Goal: Task Accomplishment & Management: Manage account settings

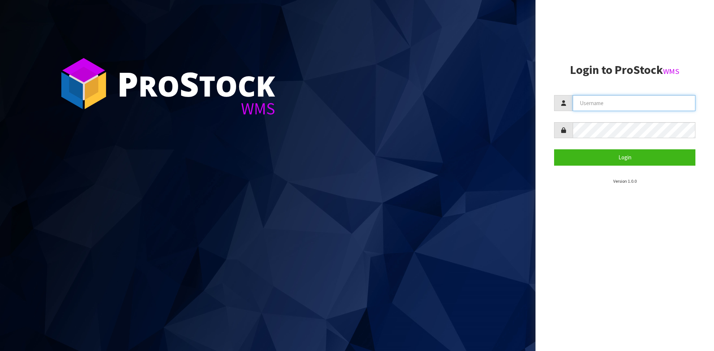
click at [603, 101] on input "text" at bounding box center [633, 103] width 123 height 16
type input "TARSHAE"
click at [554, 149] on button "Login" at bounding box center [624, 157] width 141 height 16
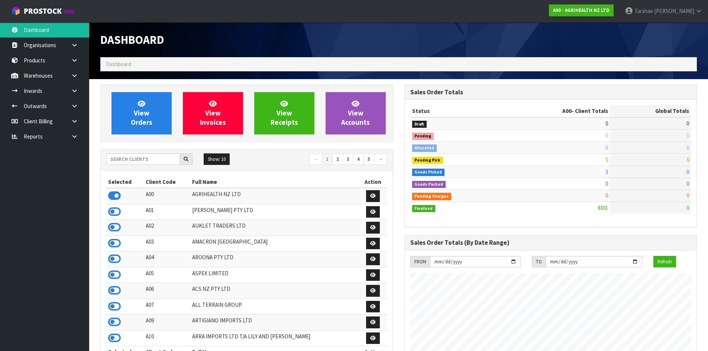
scroll to position [563, 304]
click at [167, 160] on input "text" at bounding box center [143, 160] width 74 height 12
type input "S00"
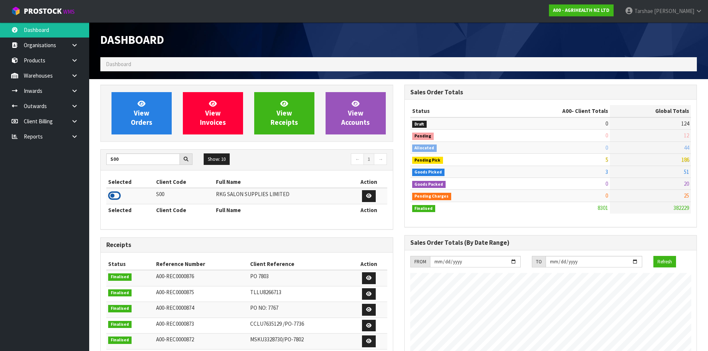
click at [112, 190] on icon at bounding box center [114, 195] width 13 height 11
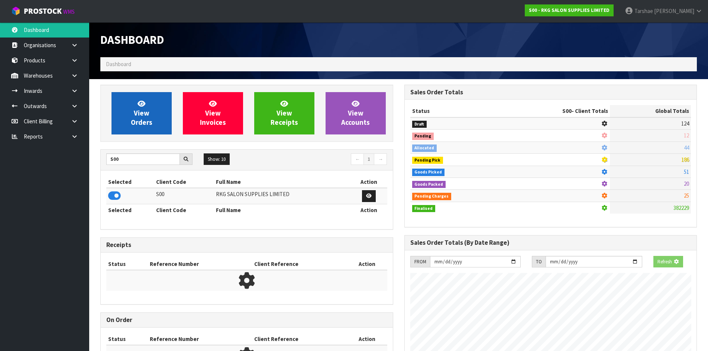
scroll to position [464, 304]
click at [132, 110] on link "View Orders" at bounding box center [142, 113] width 60 height 42
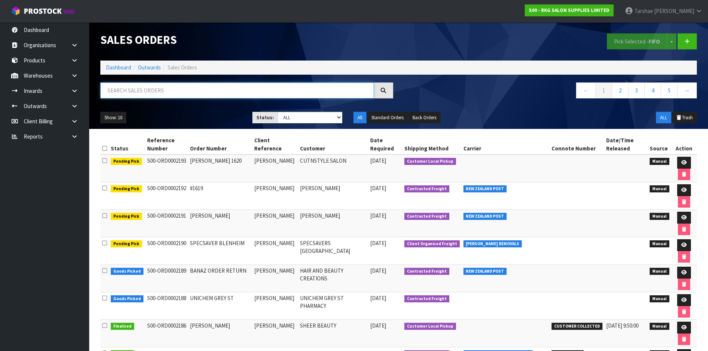
drag, startPoint x: 248, startPoint y: 87, endPoint x: 285, endPoint y: 83, distance: 38.2
click at [248, 87] on input "text" at bounding box center [237, 91] width 274 height 16
click at [152, 87] on input "text" at bounding box center [237, 91] width 274 height 16
type input "JOB-0413380"
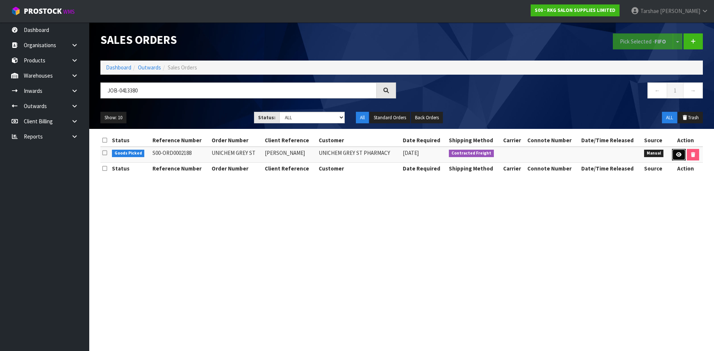
click at [678, 158] on link at bounding box center [679, 155] width 14 height 12
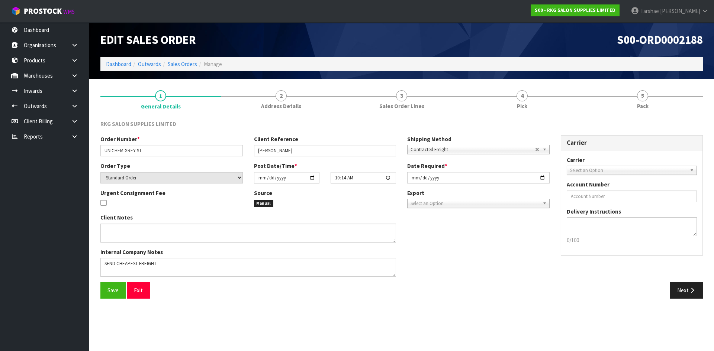
click at [525, 115] on div "RKG SALON SUPPLIES LIMITED Order Number * UNICHEM GREY ST Client Reference [PER…" at bounding box center [401, 209] width 602 height 190
click at [535, 93] on link "4 Pick" at bounding box center [522, 99] width 120 height 29
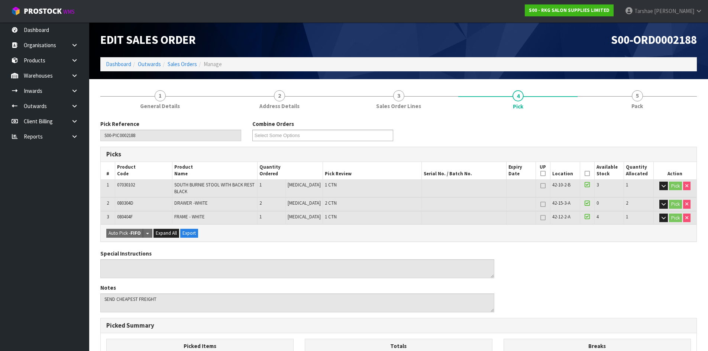
click at [585, 174] on icon at bounding box center [587, 174] width 5 height 0
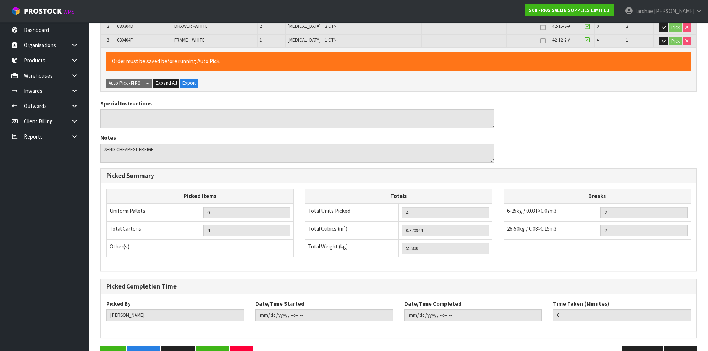
scroll to position [199, 0]
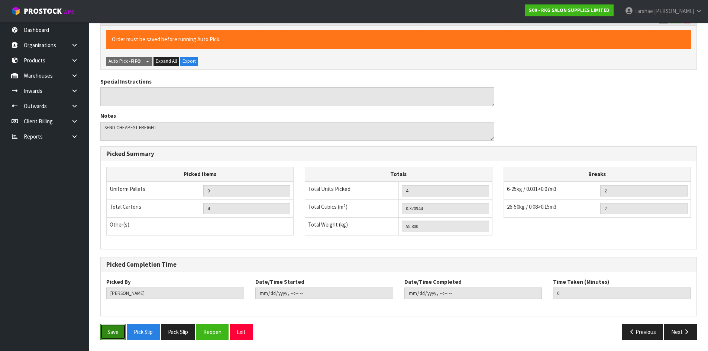
drag, startPoint x: 119, startPoint y: 334, endPoint x: 270, endPoint y: 270, distance: 164.9
click at [119, 334] on button "Save" at bounding box center [112, 332] width 25 height 16
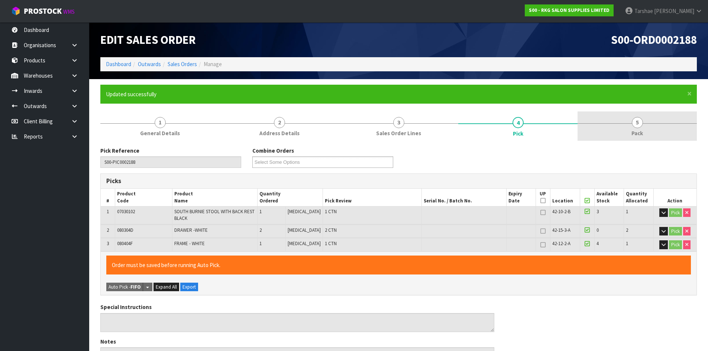
click at [656, 124] on link "5 Pack" at bounding box center [637, 126] width 119 height 29
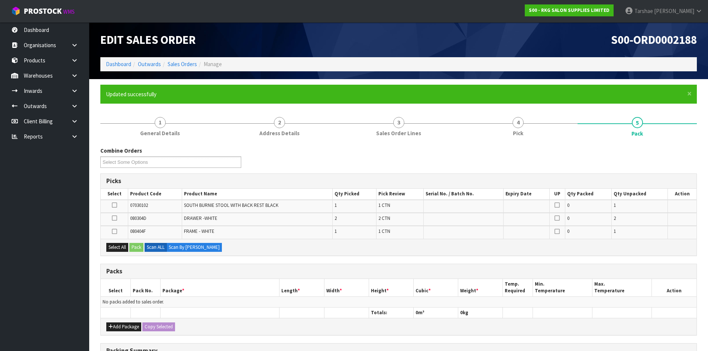
click at [117, 217] on label at bounding box center [114, 218] width 5 height 7
click at [0, 0] on input "checkbox" at bounding box center [0, 0] width 0 height 0
click at [143, 254] on div "Select All Pack Scan ALL Scan By [PERSON_NAME]" at bounding box center [399, 247] width 596 height 17
click at [141, 252] on div "Select All Pack Scan ALL Scan By [PERSON_NAME]" at bounding box center [399, 247] width 596 height 17
click at [140, 251] on button "Pack" at bounding box center [136, 247] width 14 height 9
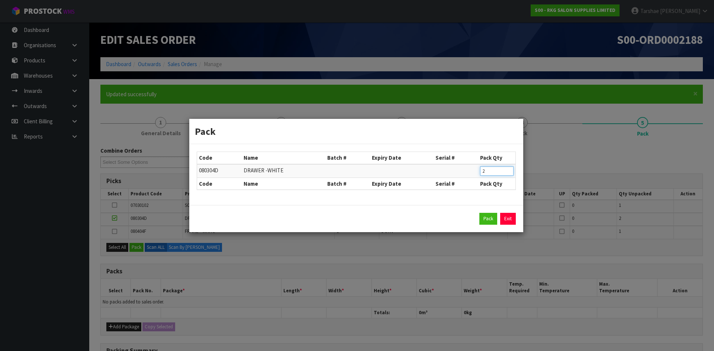
drag, startPoint x: 478, startPoint y: 170, endPoint x: 413, endPoint y: 182, distance: 66.6
click at [422, 180] on table "Code Name Batch # Expiry Date Serial # Pack Qty 080304D DRAWER -WHITE 2 Code Na…" at bounding box center [356, 171] width 318 height 38
type input "1"
click button "Pack" at bounding box center [488, 219] width 18 height 12
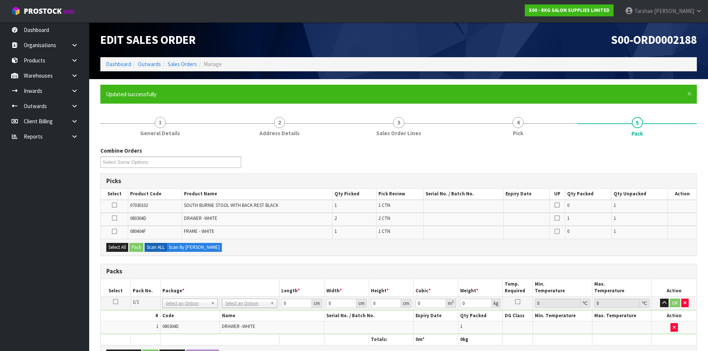
click at [113, 218] on icon at bounding box center [114, 218] width 5 height 0
click at [0, 0] on input "checkbox" at bounding box center [0, 0] width 0 height 0
click at [136, 246] on button "Pack" at bounding box center [136, 247] width 14 height 9
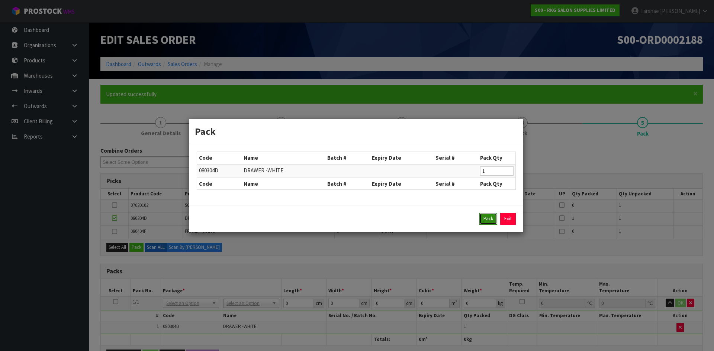
click at [486, 216] on button "Pack" at bounding box center [488, 219] width 18 height 12
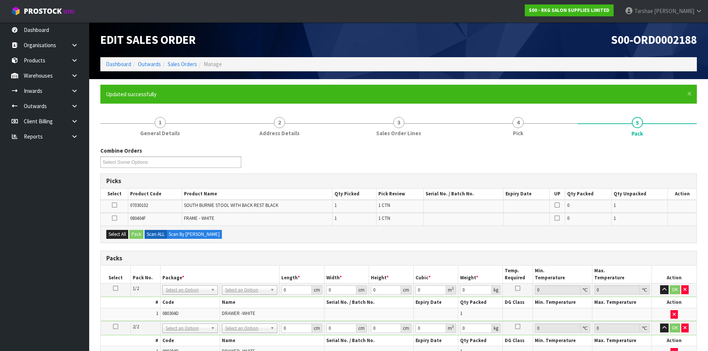
click at [114, 205] on icon at bounding box center [114, 205] width 5 height 0
click at [0, 0] on input "checkbox" at bounding box center [0, 0] width 0 height 0
click at [139, 235] on button "Pack" at bounding box center [136, 234] width 14 height 9
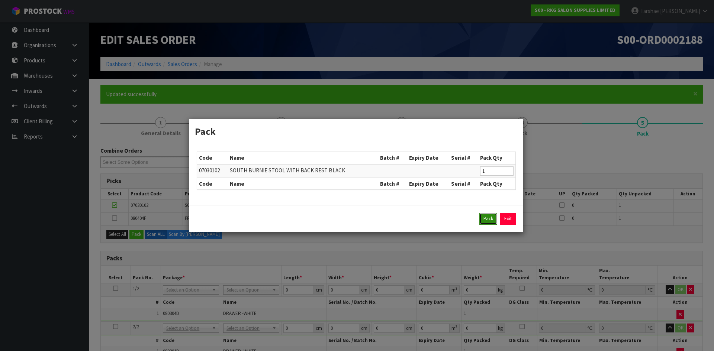
click at [481, 216] on button "Pack" at bounding box center [488, 219] width 18 height 12
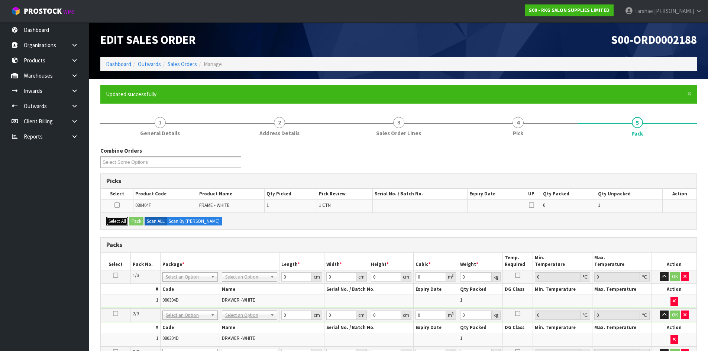
drag, startPoint x: 116, startPoint y: 223, endPoint x: 143, endPoint y: 216, distance: 28.0
click at [120, 221] on button "Select All" at bounding box center [117, 221] width 22 height 9
click at [142, 222] on button "Pack" at bounding box center [136, 221] width 14 height 9
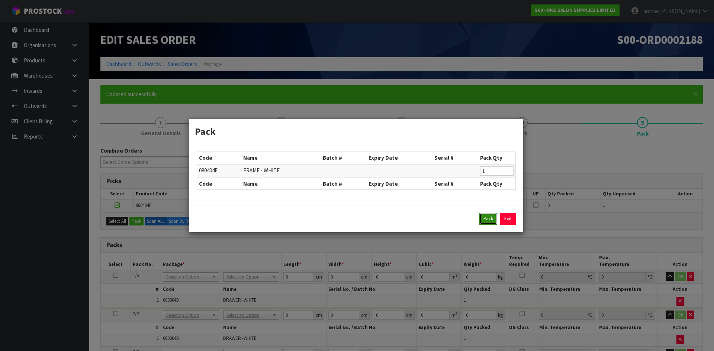
click at [486, 216] on button "Pack" at bounding box center [488, 219] width 18 height 12
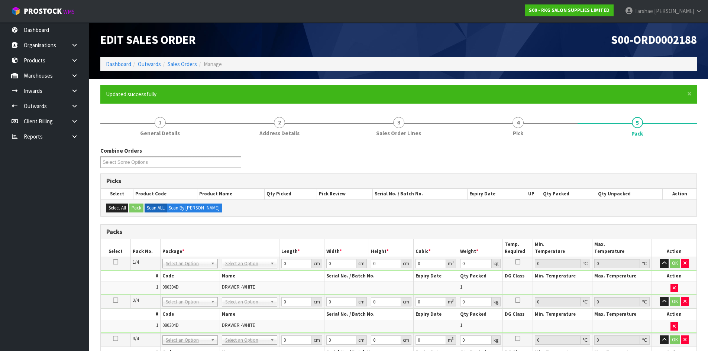
drag, startPoint x: 231, startPoint y: 267, endPoint x: 242, endPoint y: 276, distance: 14.3
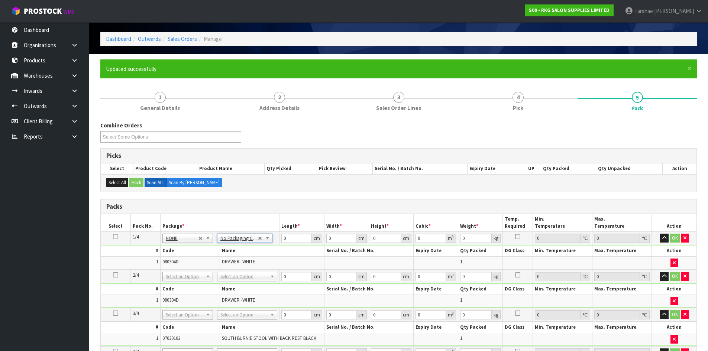
scroll to position [74, 0]
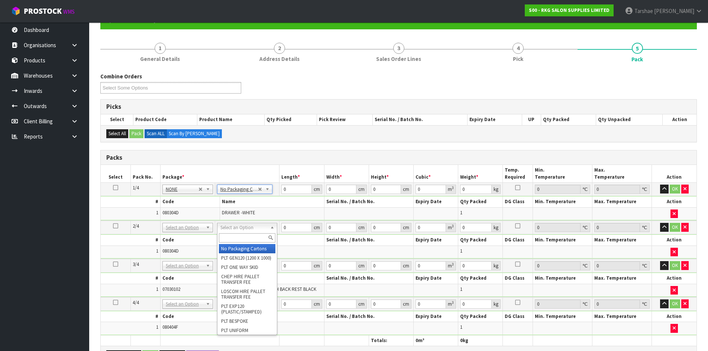
drag, startPoint x: 259, startPoint y: 224, endPoint x: 259, endPoint y: 242, distance: 17.5
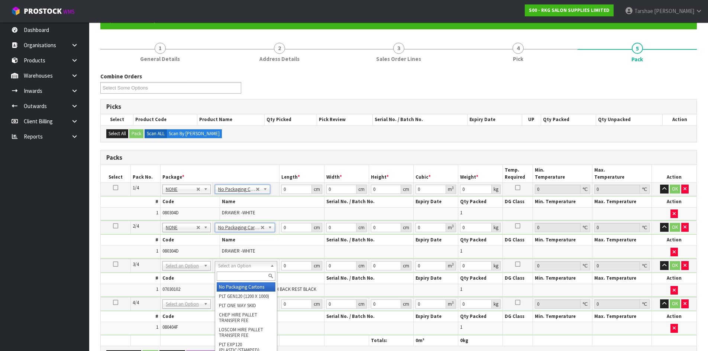
drag, startPoint x: 255, startPoint y: 268, endPoint x: 254, endPoint y: 281, distance: 13.0
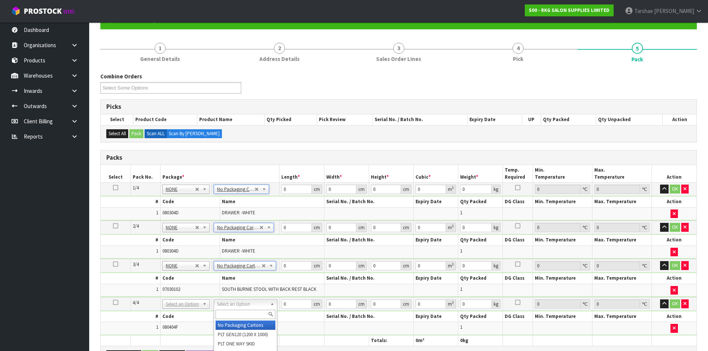
type input "4"
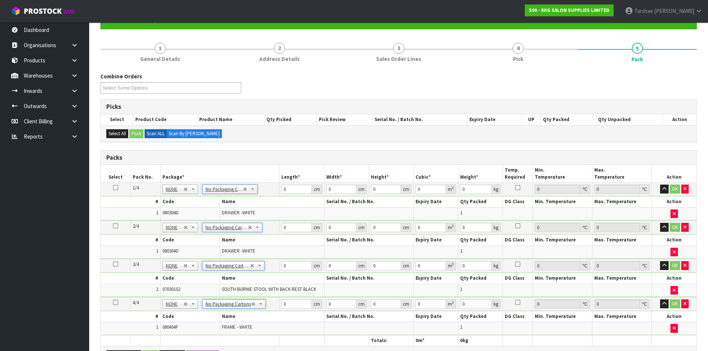
click at [254, 325] on td "FRAME - WHITE" at bounding box center [272, 328] width 104 height 13
drag, startPoint x: 297, startPoint y: 191, endPoint x: 240, endPoint y: 193, distance: 56.5
click at [240, 193] on tr "1/4 NONE 007-001 007-002 007-004 007-009 007-013 007-014 007-015 007-017 007-01…" at bounding box center [399, 189] width 596 height 13
type input "74"
type input "47"
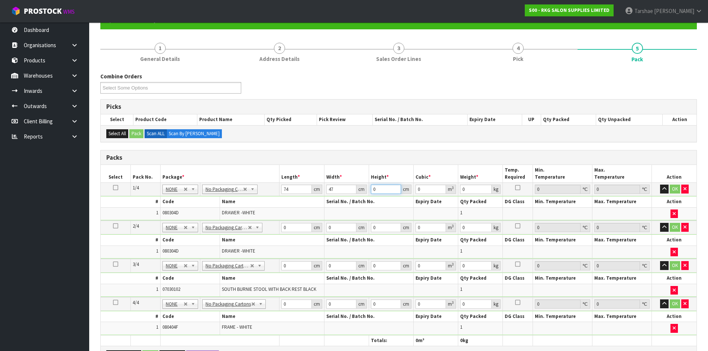
type input "2"
type input "0.006956"
type input "21"
type input "0.073038"
type input "21"
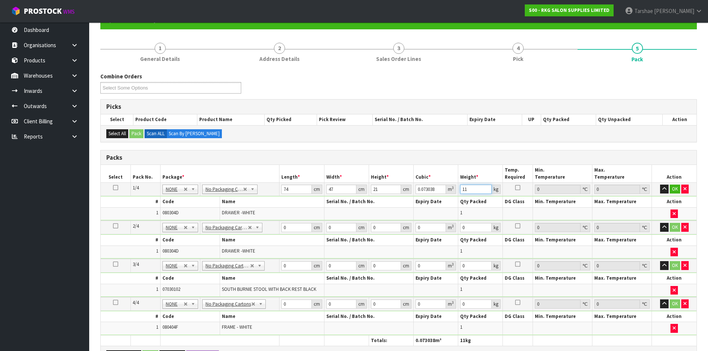
type input "11"
click at [660, 185] on button "button" at bounding box center [664, 189] width 9 height 9
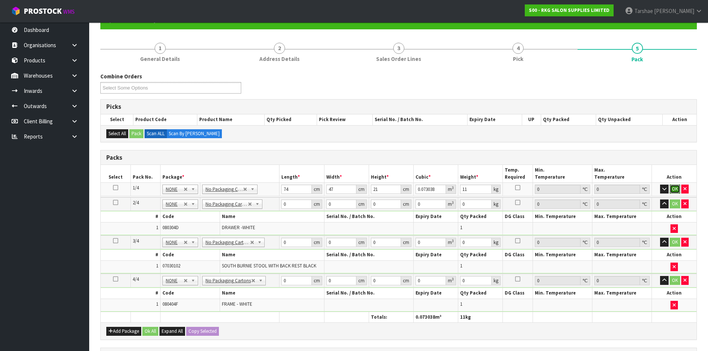
click button "OK" at bounding box center [675, 189] width 10 height 9
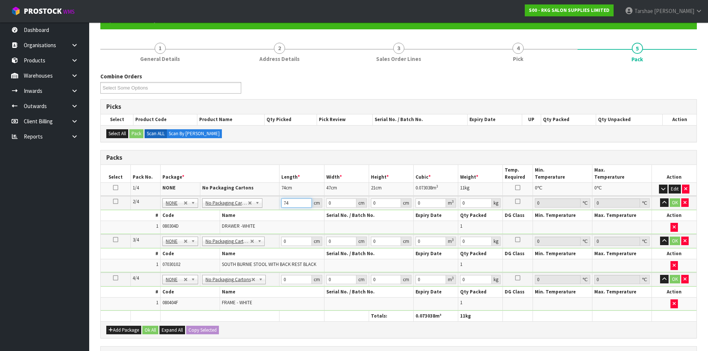
type input "74"
type input "47"
drag, startPoint x: 385, startPoint y: 203, endPoint x: 423, endPoint y: 147, distance: 68.2
click at [298, 188] on table "Select Pack No. Package * Length * Width * Height * Cubic * Weight * Temp. Requ…" at bounding box center [399, 243] width 596 height 156
type input "2"
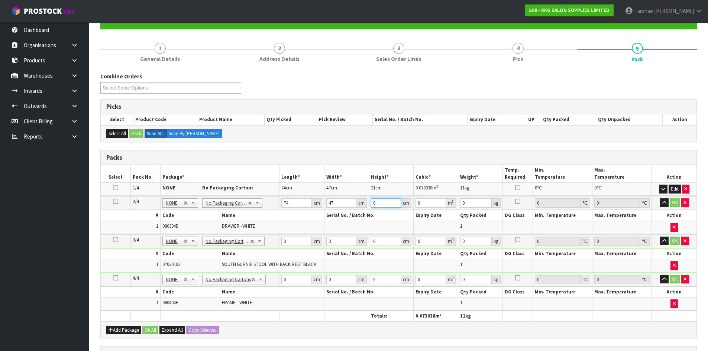
type input "0.006956"
type input "21"
type input "0.073038"
type input "21"
click at [479, 205] on input "0" at bounding box center [476, 203] width 32 height 9
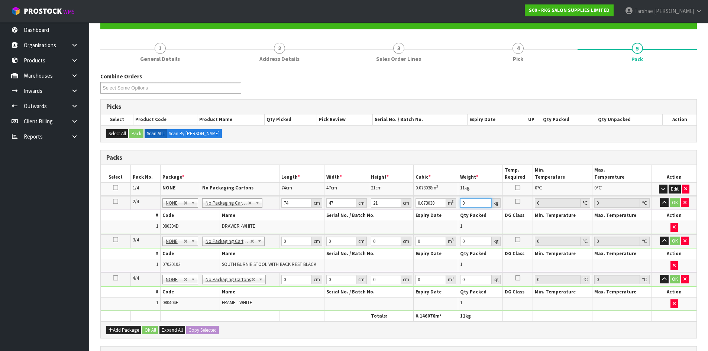
click at [479, 205] on input "0" at bounding box center [476, 203] width 32 height 9
type input "11"
click at [660, 199] on button "button" at bounding box center [664, 203] width 9 height 9
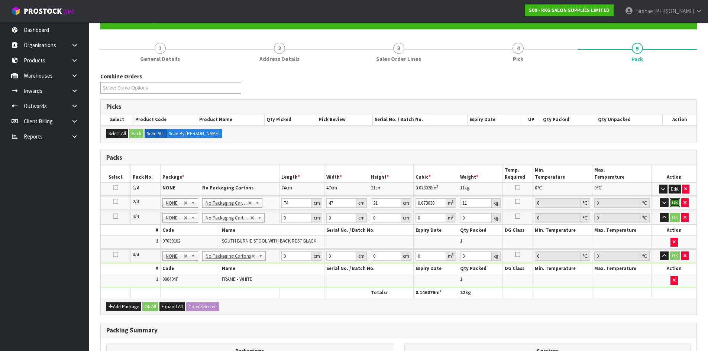
click button "OK" at bounding box center [675, 203] width 10 height 9
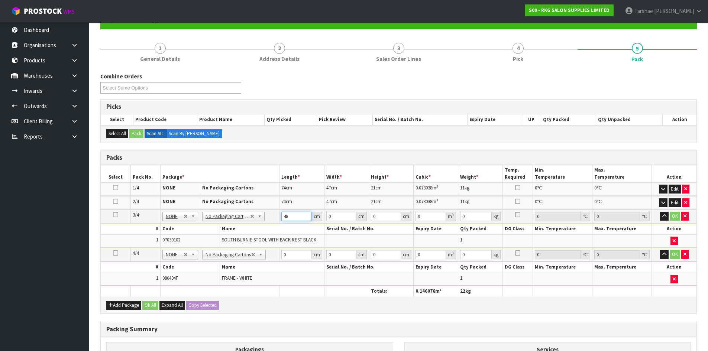
type input "48"
type input "2"
type input "0.004608"
type input "26"
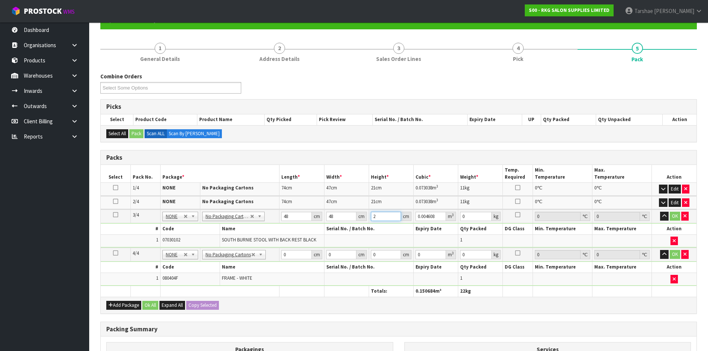
type input "0.059904"
type input "26"
type input "8"
click at [660, 212] on button "button" at bounding box center [664, 216] width 9 height 9
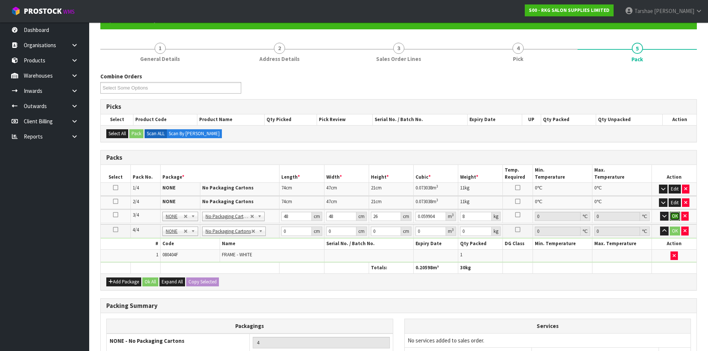
click button "OK" at bounding box center [675, 216] width 10 height 9
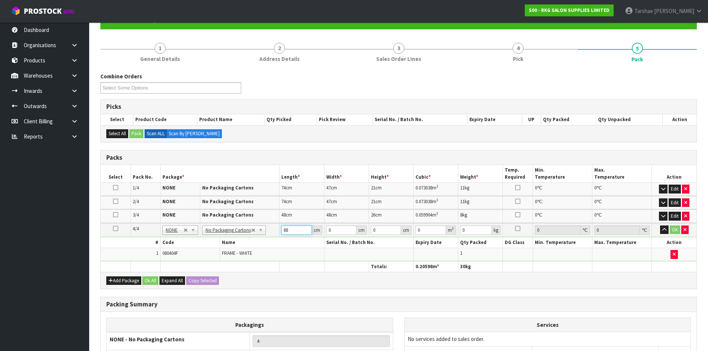
type input "88"
type input "43"
type input "8"
type input "0.030272"
type input "8"
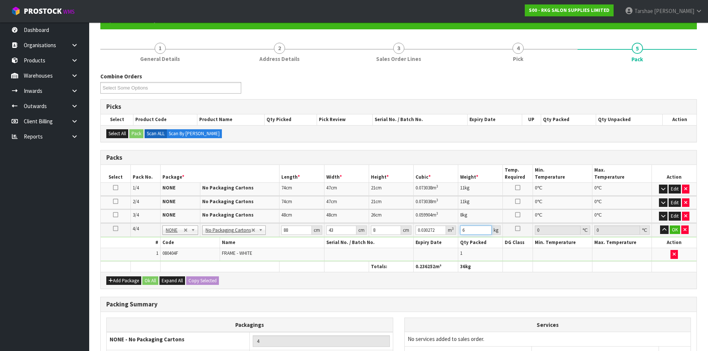
type input "6"
click at [660, 226] on button "button" at bounding box center [664, 230] width 9 height 9
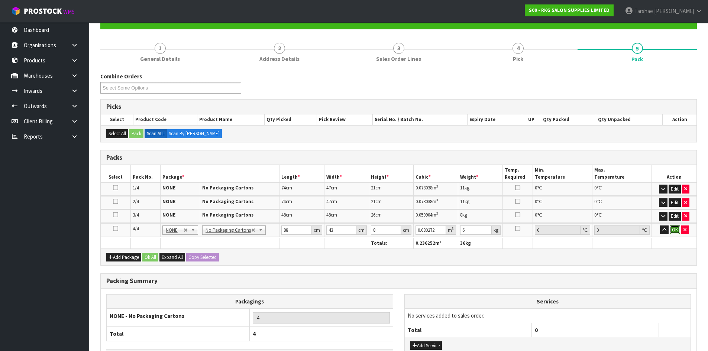
click button "OK" at bounding box center [675, 230] width 10 height 9
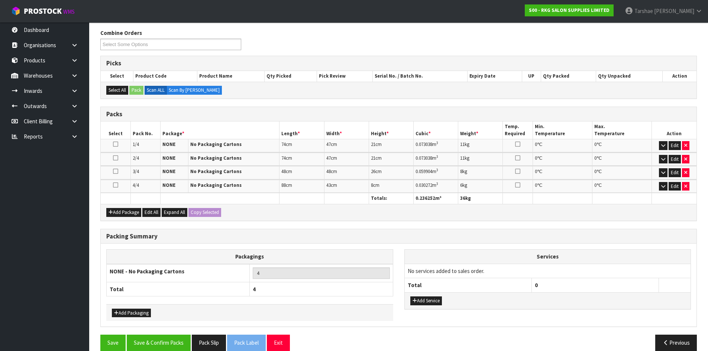
scroll to position [129, 0]
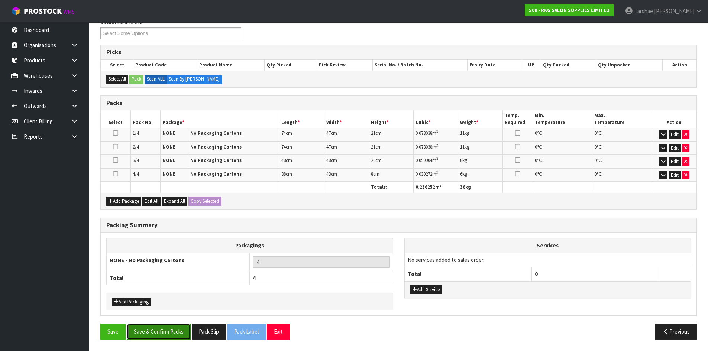
click at [172, 340] on button "Save & Confirm Packs" at bounding box center [159, 332] width 64 height 16
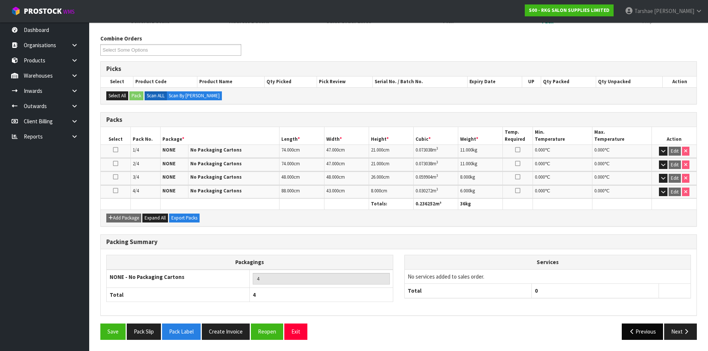
scroll to position [112, 0]
click at [675, 329] on button "Next" at bounding box center [680, 332] width 33 height 16
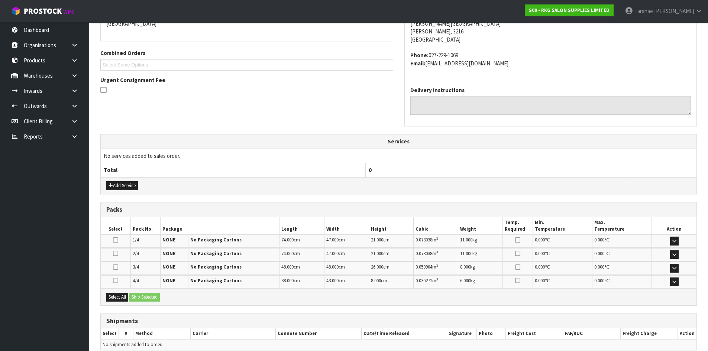
scroll to position [206, 0]
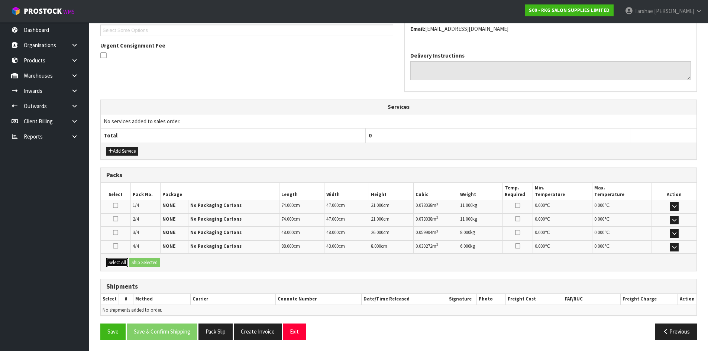
drag, startPoint x: 111, startPoint y: 260, endPoint x: 142, endPoint y: 259, distance: 31.2
click at [112, 260] on button "Select All" at bounding box center [117, 262] width 22 height 9
click at [144, 259] on button "Ship Selected" at bounding box center [144, 262] width 30 height 9
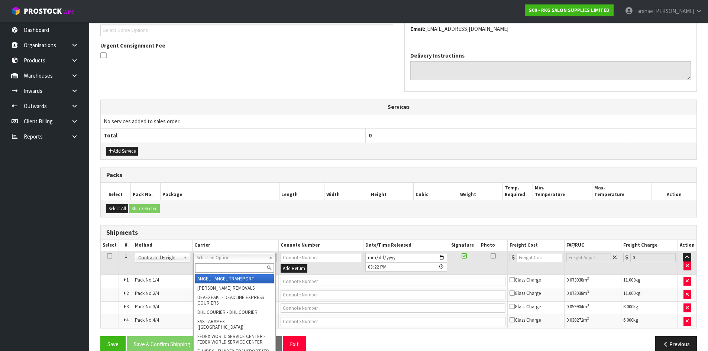
drag, startPoint x: 210, startPoint y: 256, endPoint x: 213, endPoint y: 267, distance: 10.7
click at [213, 269] on input "text" at bounding box center [234, 268] width 79 height 9
type input "NZP"
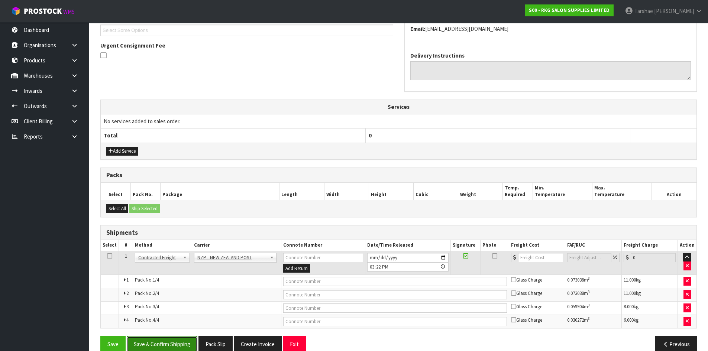
click at [178, 341] on button "Save & Confirm Shipping" at bounding box center [162, 344] width 71 height 16
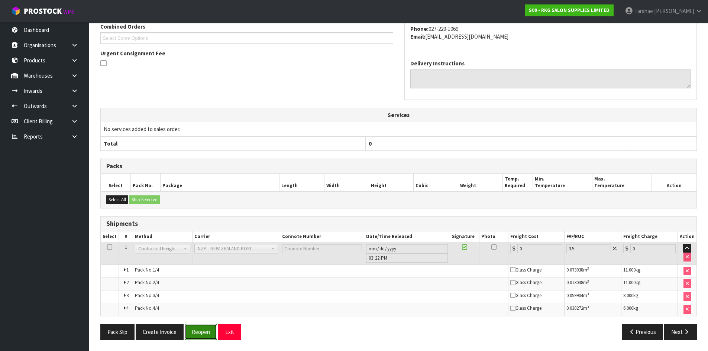
click at [191, 333] on button "Reopen" at bounding box center [201, 332] width 32 height 16
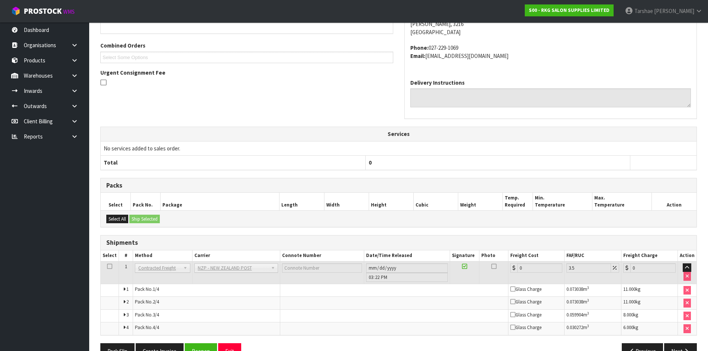
scroll to position [199, 0]
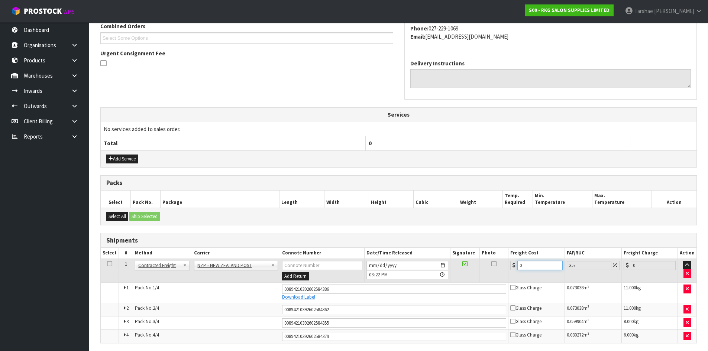
drag, startPoint x: 541, startPoint y: 265, endPoint x: 462, endPoint y: 271, distance: 79.7
click at [468, 270] on tr "1 Client Local Pickup Customer Local Pickup Company Freight Contracted Freight …" at bounding box center [399, 271] width 596 height 24
type input "2"
type input "2.07"
type input "29"
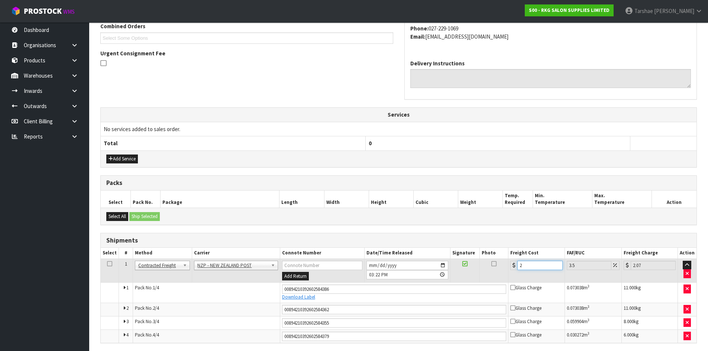
type input "30.01"
type input "29.2"
type input "30.22"
type input "29.24"
type input "30.26"
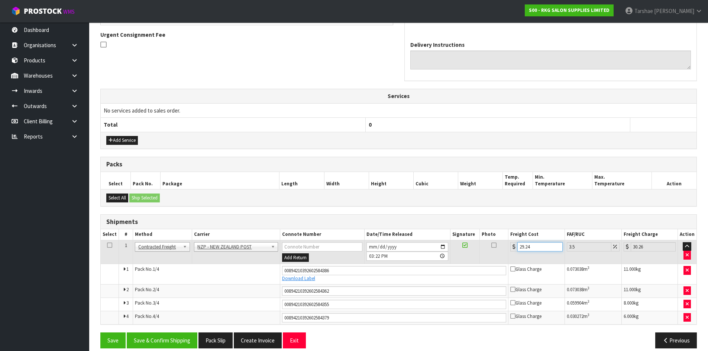
scroll to position [226, 0]
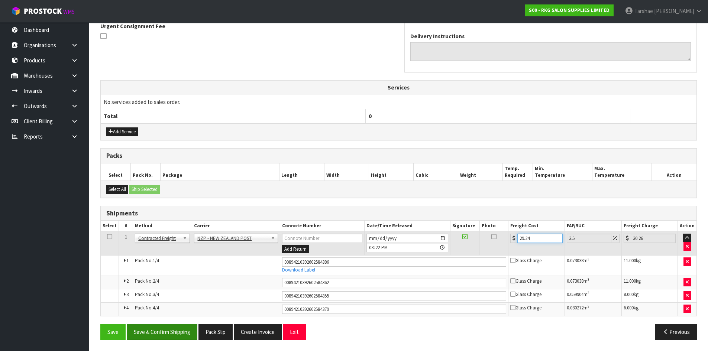
type input "29.24"
click at [176, 330] on button "Save & Confirm Shipping" at bounding box center [162, 332] width 71 height 16
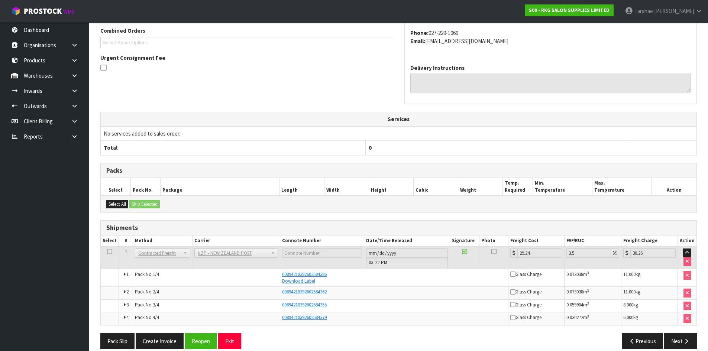
scroll to position [203, 0]
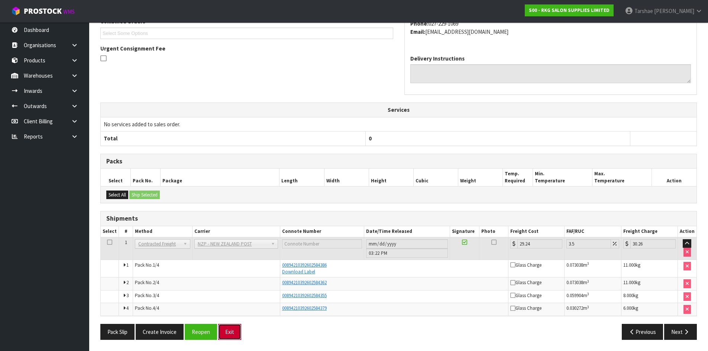
click at [236, 338] on button "Exit" at bounding box center [229, 332] width 23 height 16
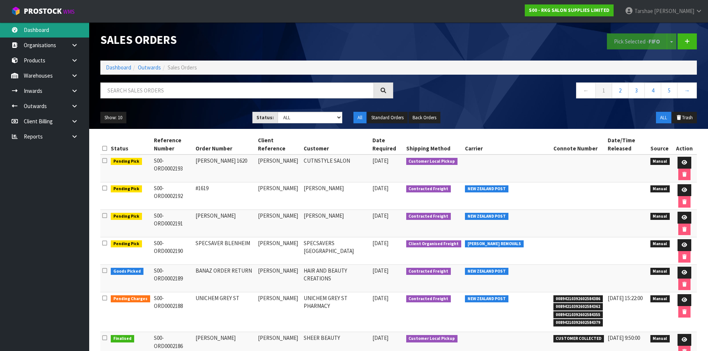
click at [40, 29] on link "Dashboard" at bounding box center [44, 29] width 89 height 15
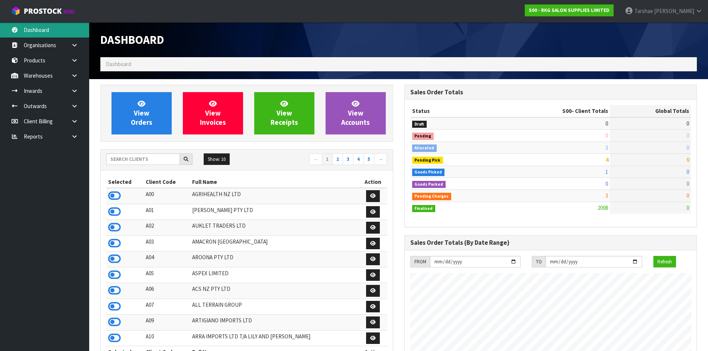
scroll to position [563, 304]
drag, startPoint x: 113, startPoint y: 193, endPoint x: 120, endPoint y: 178, distance: 17.1
click at [113, 193] on icon at bounding box center [114, 195] width 13 height 11
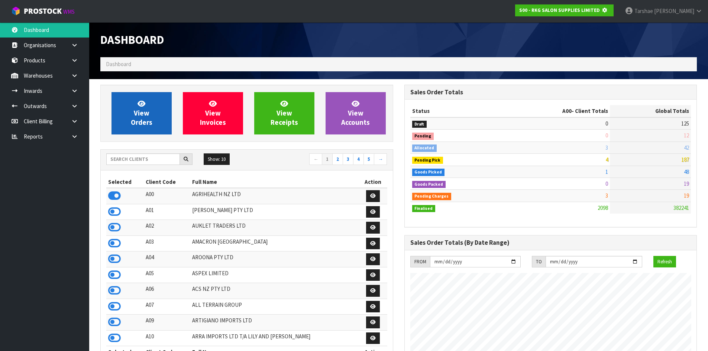
scroll to position [371268, 371427]
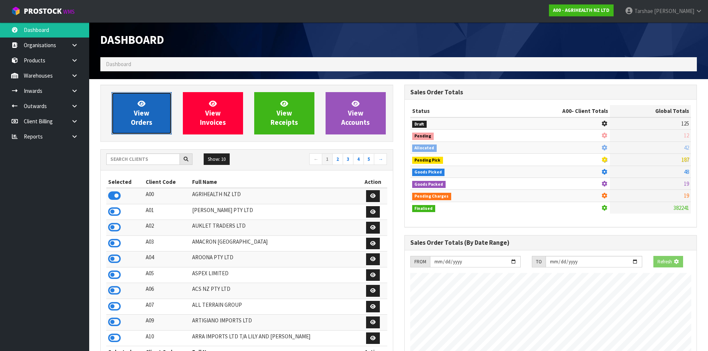
click at [132, 120] on span "View Orders" at bounding box center [142, 113] width 22 height 28
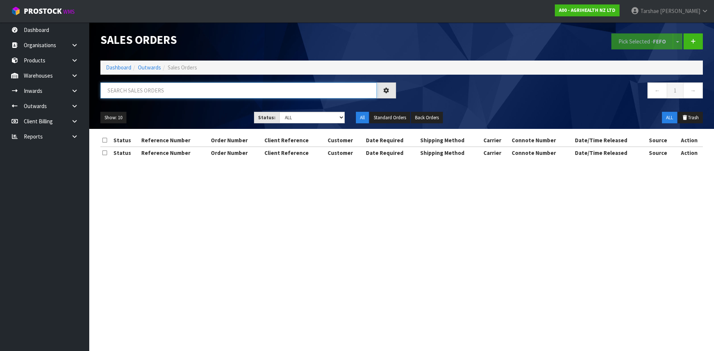
click at [151, 94] on input "text" at bounding box center [238, 91] width 276 height 16
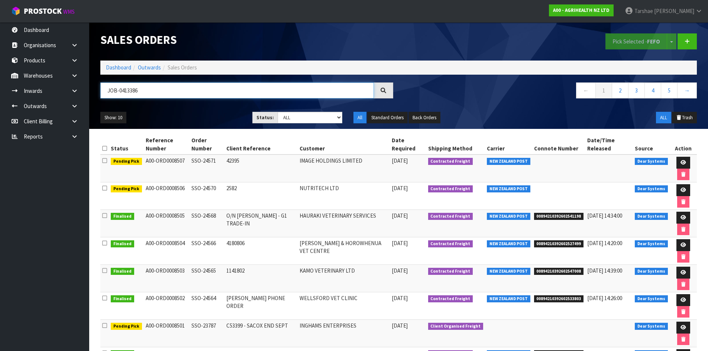
type input "JOB-0413386"
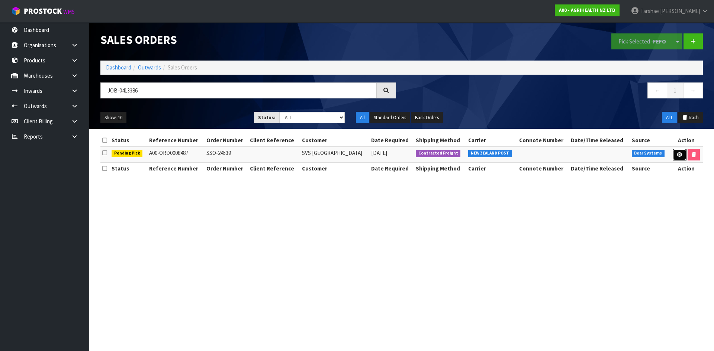
click at [672, 157] on link at bounding box center [679, 155] width 14 height 12
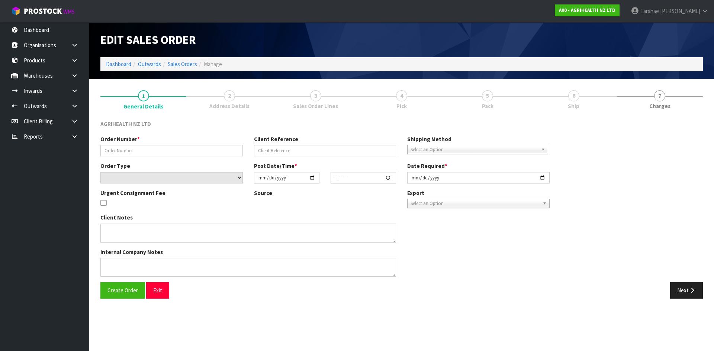
type input "SSO-24539"
select select "number:0"
type input "[DATE]"
type input "10:54:46.000"
type input "[DATE]"
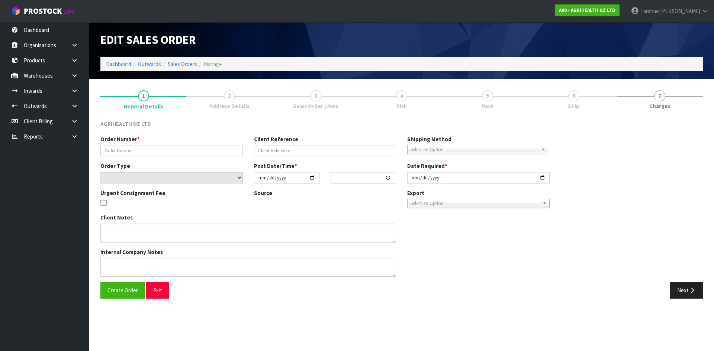
type textarea "REST OF ORDER SENT FROM CHCH SHIP BY: economy courier"
type textarea "DISPATCH [DATE] PLEASE, VIA ECON COURIER"
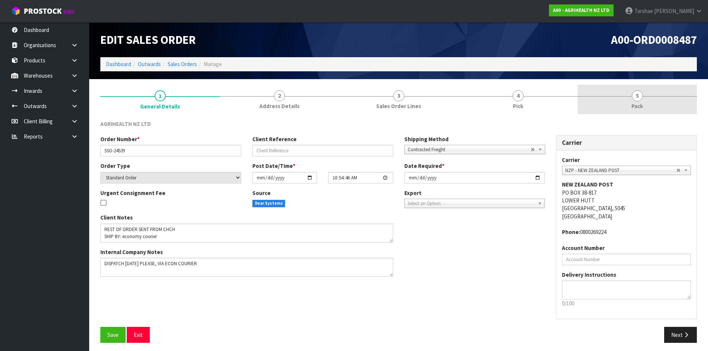
click at [591, 105] on link "5 Pack" at bounding box center [637, 99] width 119 height 29
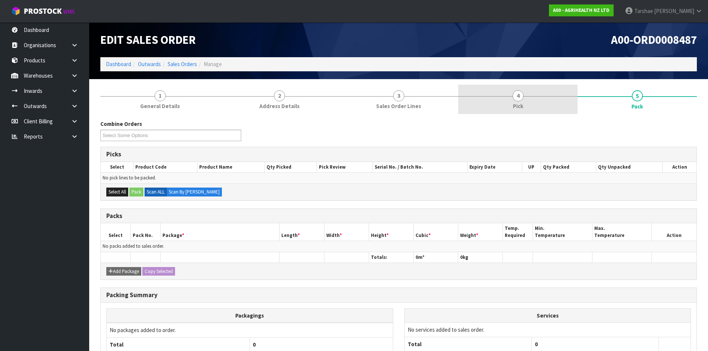
click at [521, 101] on link "4 Pick" at bounding box center [517, 99] width 119 height 29
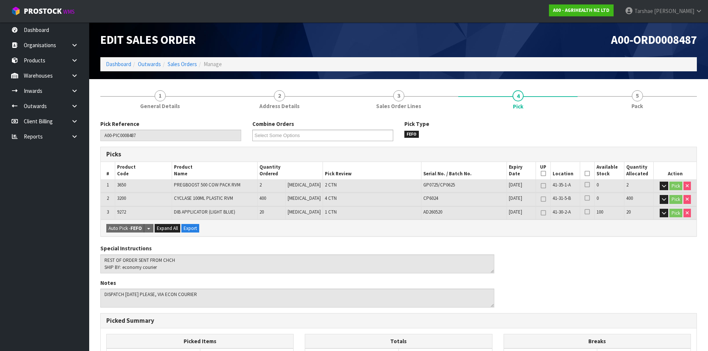
click at [585, 174] on icon at bounding box center [587, 174] width 5 height 0
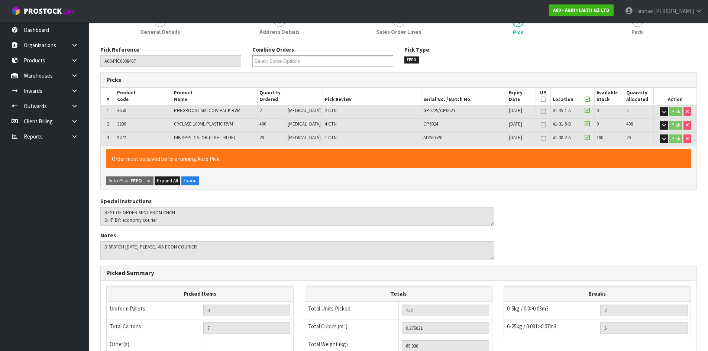
scroll to position [194, 0]
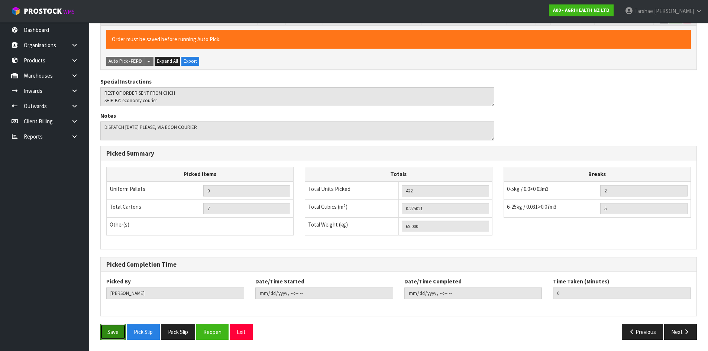
click at [117, 332] on button "Save" at bounding box center [112, 332] width 25 height 16
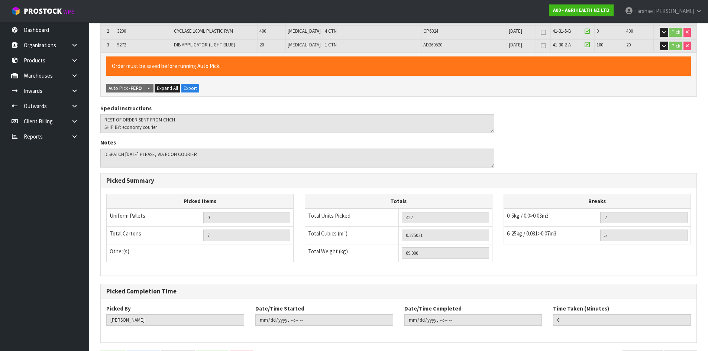
scroll to position [0, 0]
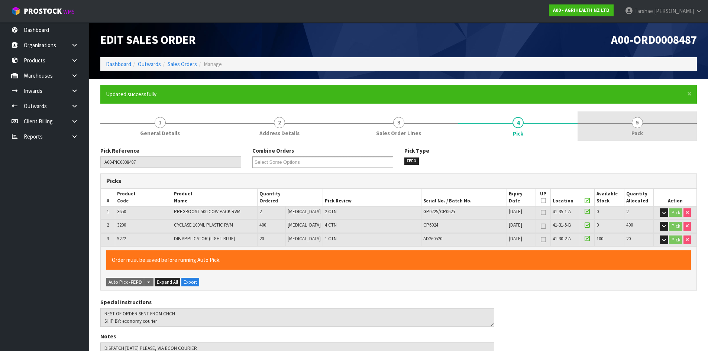
type input "[PERSON_NAME]"
type input "[DATE]T15:25:28"
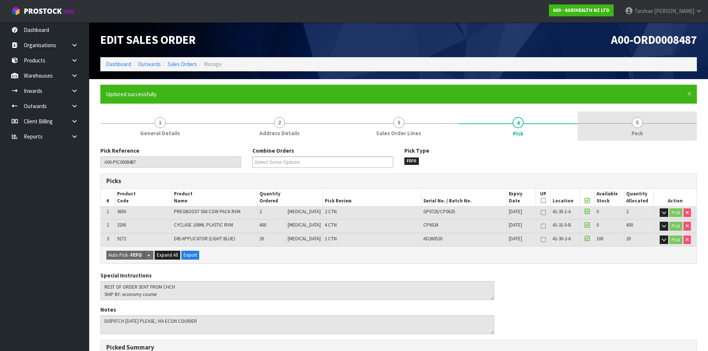
click at [616, 131] on link "5 Pack" at bounding box center [637, 126] width 119 height 29
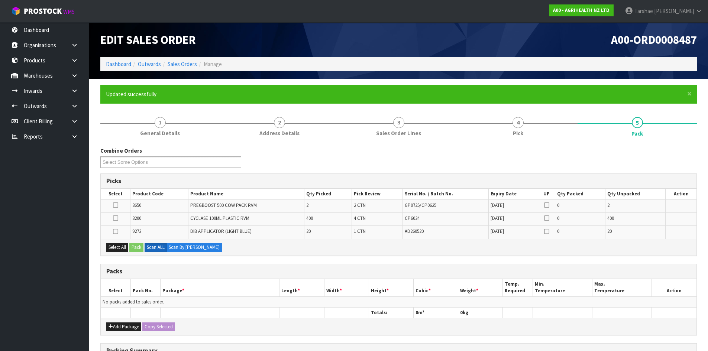
drag, startPoint x: 109, startPoint y: 238, endPoint x: 116, endPoint y: 232, distance: 8.2
click at [111, 237] on td at bounding box center [116, 232] width 30 height 13
click at [116, 232] on icon at bounding box center [115, 232] width 5 height 0
click at [0, 0] on input "checkbox" at bounding box center [0, 0] width 0 height 0
click at [114, 206] on icon at bounding box center [115, 205] width 5 height 0
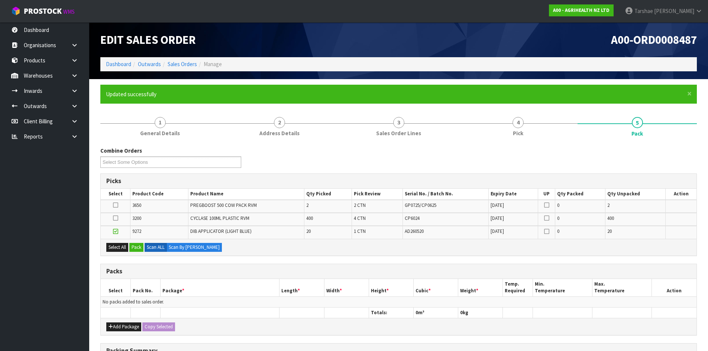
click at [0, 0] on input "checkbox" at bounding box center [0, 0] width 0 height 0
click at [138, 246] on button "Pack" at bounding box center [136, 247] width 14 height 9
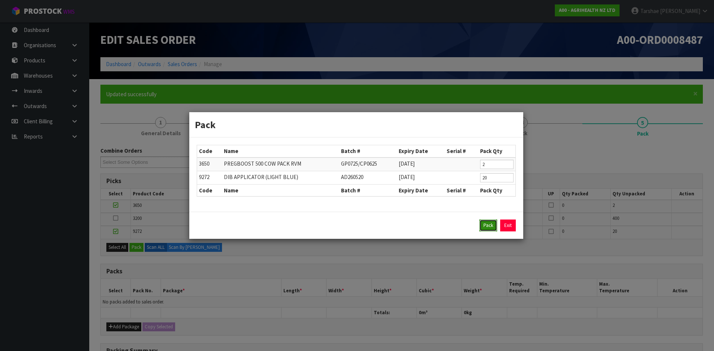
click at [489, 229] on button "Pack" at bounding box center [488, 226] width 18 height 12
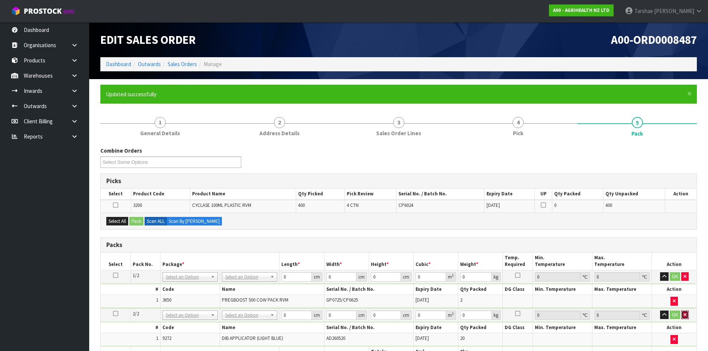
click at [688, 314] on button "button" at bounding box center [684, 315] width 7 height 9
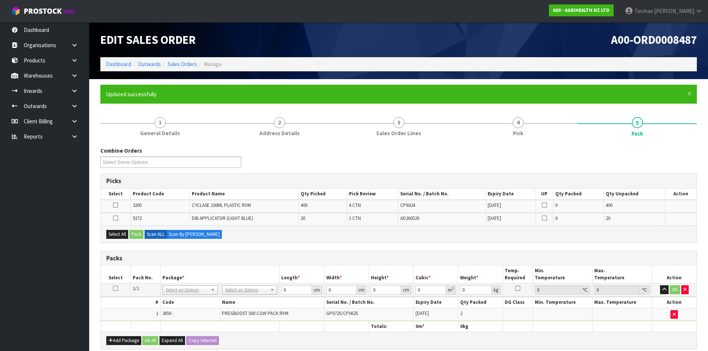
click at [117, 288] on icon at bounding box center [115, 288] width 5 height 0
drag, startPoint x: 114, startPoint y: 220, endPoint x: 118, endPoint y: 220, distance: 3.7
click at [116, 219] on icon at bounding box center [115, 218] width 5 height 0
click at [0, 0] on input "checkbox" at bounding box center [0, 0] width 0 height 0
click at [140, 237] on button "Pack" at bounding box center [136, 234] width 14 height 9
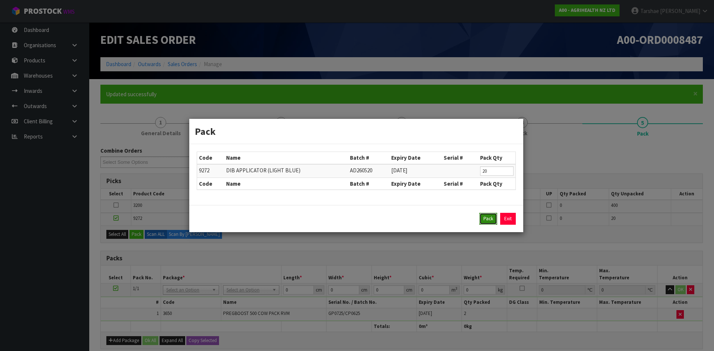
click at [484, 219] on button "Pack" at bounding box center [488, 219] width 18 height 12
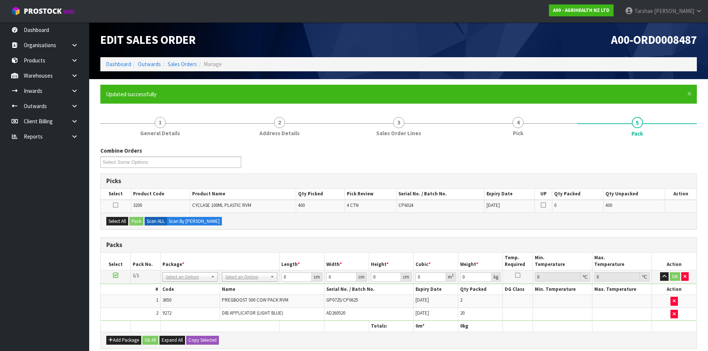
drag, startPoint x: 268, startPoint y: 273, endPoint x: 261, endPoint y: 281, distance: 10.8
click at [265, 277] on td "No Packaging Cartons PLT GEN120 (1200 X 1000) PLT ONE WAY SKID CHEP HIRE PALLET…" at bounding box center [249, 276] width 59 height 13
drag, startPoint x: 259, startPoint y: 283, endPoint x: 261, endPoint y: 280, distance: 4.2
click at [261, 281] on td "No Packaging Cartons PLT GEN120 (1200 X 1000) PLT ONE WAY SKID CHEP HIRE PALLET…" at bounding box center [249, 276] width 59 height 13
click at [259, 284] on input "text" at bounding box center [250, 287] width 52 height 9
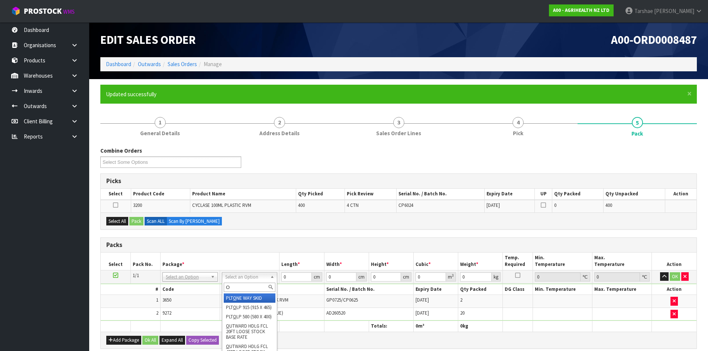
type input "OC"
type input "13"
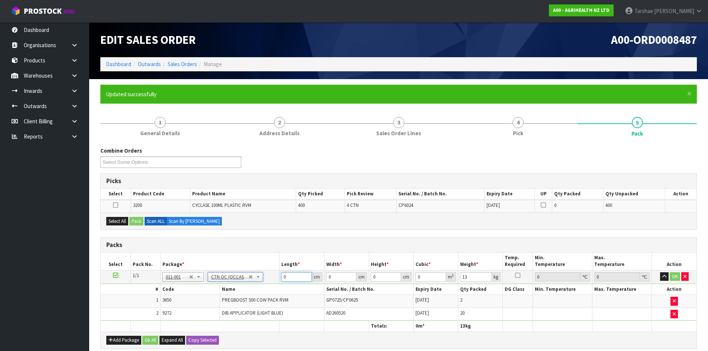
click at [295, 279] on input "0" at bounding box center [296, 276] width 30 height 9
type input "58"
type input "50"
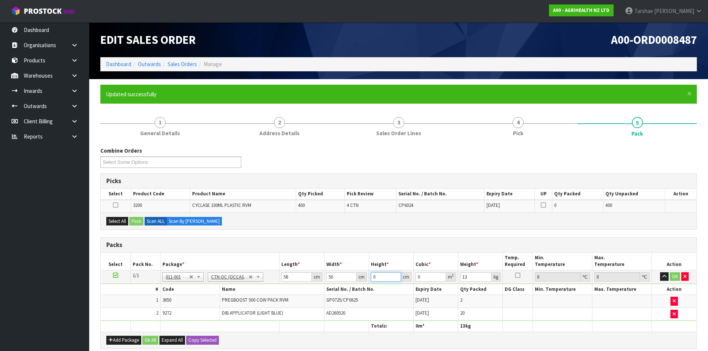
type input "3"
type input "0.0087"
type input "31"
type input "0.0899"
type input "31"
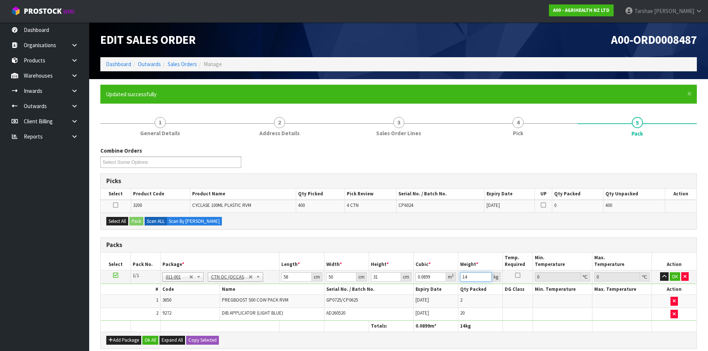
type input "14"
click at [660, 272] on button "button" at bounding box center [664, 276] width 9 height 9
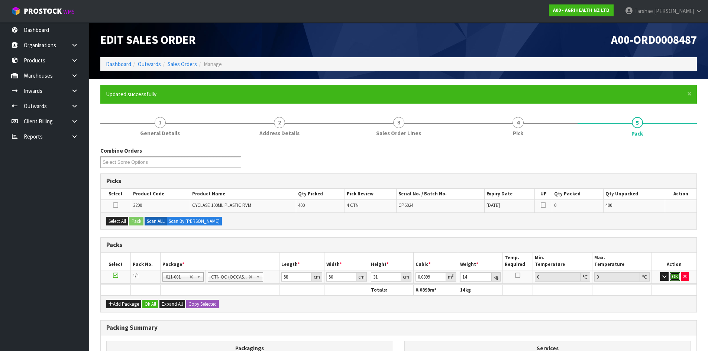
click button "OK" at bounding box center [675, 276] width 10 height 9
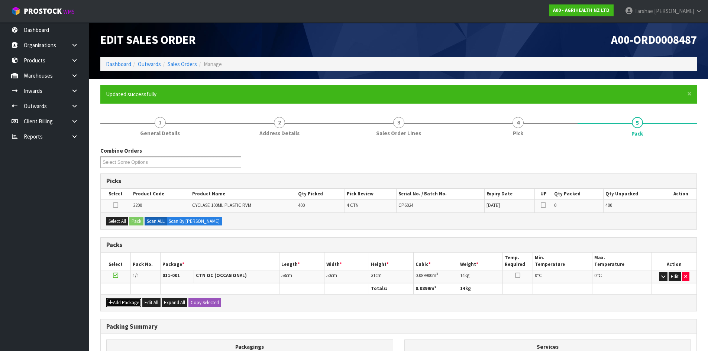
drag, startPoint x: 138, startPoint y: 301, endPoint x: 116, endPoint y: 302, distance: 22.3
click at [137, 301] on button "Add Package" at bounding box center [123, 303] width 35 height 9
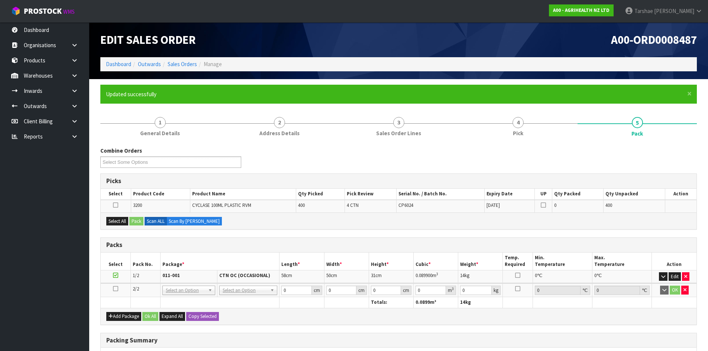
click at [115, 289] on icon at bounding box center [115, 289] width 5 height 0
drag, startPoint x: 241, startPoint y: 290, endPoint x: 242, endPoint y: 303, distance: 13.0
drag, startPoint x: 237, startPoint y: 312, endPoint x: 242, endPoint y: 313, distance: 5.7
click at [285, 318] on div "Add Package Ok All Expand All Copy Selected" at bounding box center [399, 316] width 596 height 17
drag, startPoint x: 122, startPoint y: 219, endPoint x: 138, endPoint y: 230, distance: 19.7
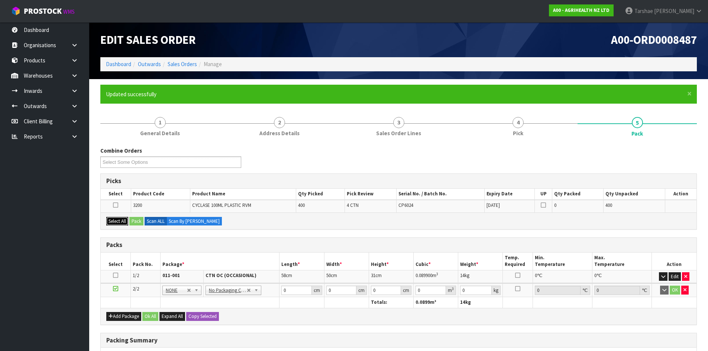
click at [122, 220] on button "Select All" at bounding box center [117, 221] width 22 height 9
click at [139, 225] on button "Pack" at bounding box center [136, 221] width 14 height 9
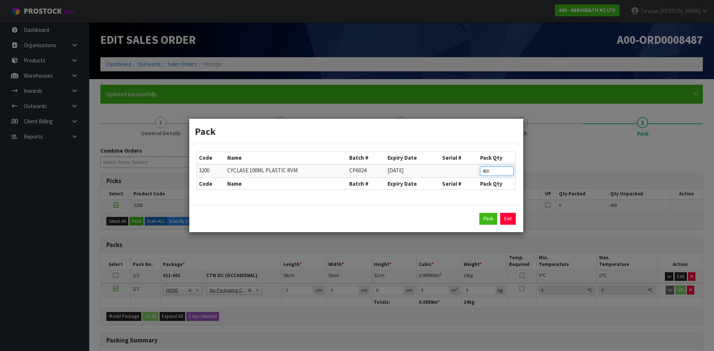
drag, startPoint x: 496, startPoint y: 169, endPoint x: 450, endPoint y: 166, distance: 46.2
click at [465, 169] on tr "3200 CYCLASE 100ML PLASTIC RVM CP6024 [DATE] 400" at bounding box center [356, 171] width 318 height 14
type input "100"
click button "Pack" at bounding box center [488, 219] width 18 height 12
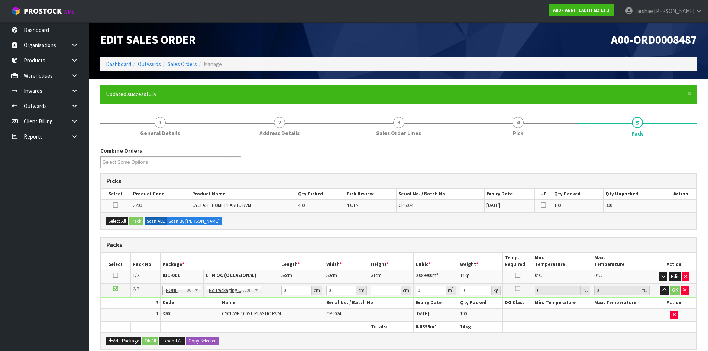
drag, startPoint x: 113, startPoint y: 289, endPoint x: 140, endPoint y: 245, distance: 51.5
click at [113, 289] on icon at bounding box center [115, 289] width 5 height 0
drag, startPoint x: 124, startPoint y: 221, endPoint x: 137, endPoint y: 220, distance: 13.4
click at [125, 221] on button "Select All" at bounding box center [117, 221] width 22 height 9
click at [138, 221] on button "Pack" at bounding box center [136, 221] width 14 height 9
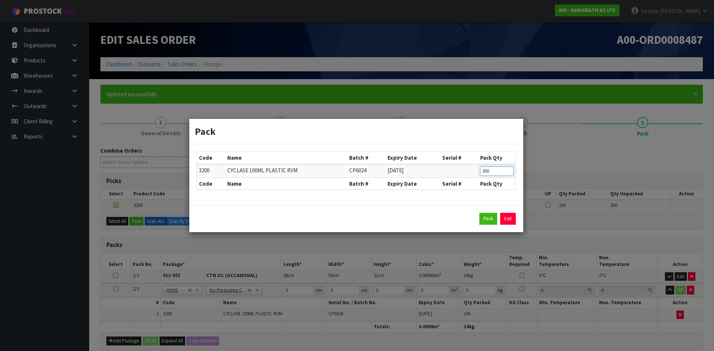
drag, startPoint x: 500, startPoint y: 173, endPoint x: 391, endPoint y: 158, distance: 110.8
click at [393, 158] on table "Code Name Batch # Expiry Date Serial # Pack Qty 3200 CYCLASE 100ML PLASTIC RVM …" at bounding box center [356, 171] width 318 height 38
type input "100"
click button "Pack" at bounding box center [488, 219] width 18 height 12
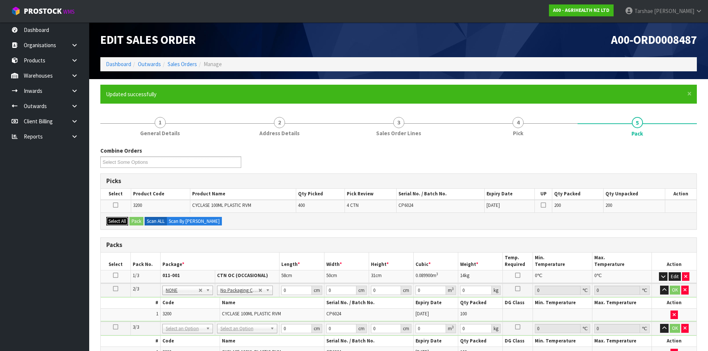
drag, startPoint x: 114, startPoint y: 219, endPoint x: 146, endPoint y: 213, distance: 32.4
click at [116, 219] on button "Select All" at bounding box center [117, 221] width 22 height 9
click at [139, 220] on button "Pack" at bounding box center [136, 221] width 14 height 9
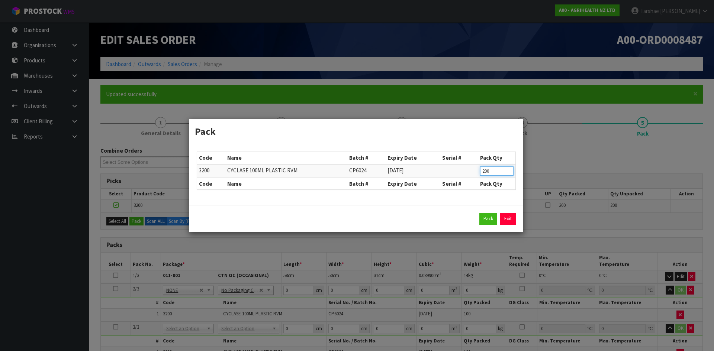
click at [491, 175] on td "200" at bounding box center [496, 171] width 37 height 14
type input "100"
click button "Pack" at bounding box center [488, 219] width 18 height 12
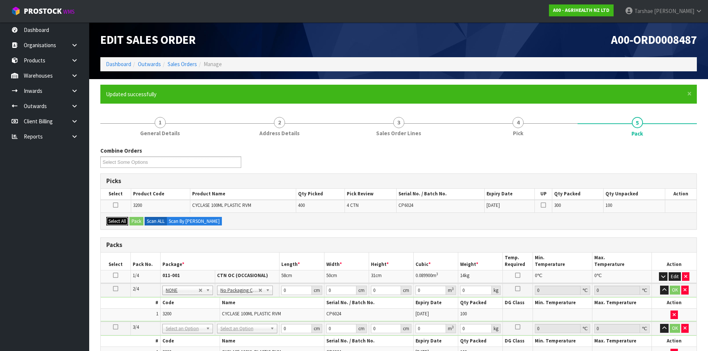
drag, startPoint x: 115, startPoint y: 217, endPoint x: 137, endPoint y: 219, distance: 22.4
click at [116, 217] on button "Select All" at bounding box center [117, 221] width 22 height 9
click at [137, 219] on button "Pack" at bounding box center [136, 221] width 14 height 9
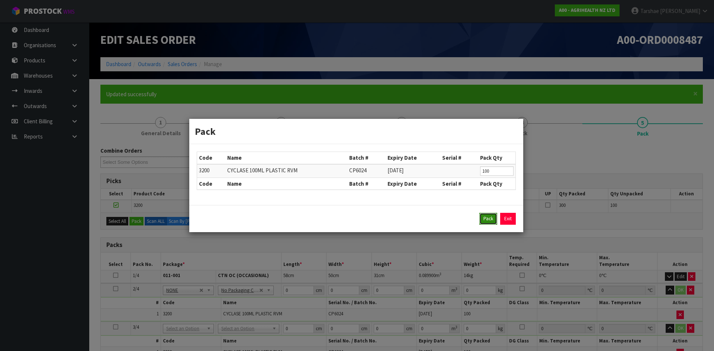
click at [488, 220] on button "Pack" at bounding box center [488, 219] width 18 height 12
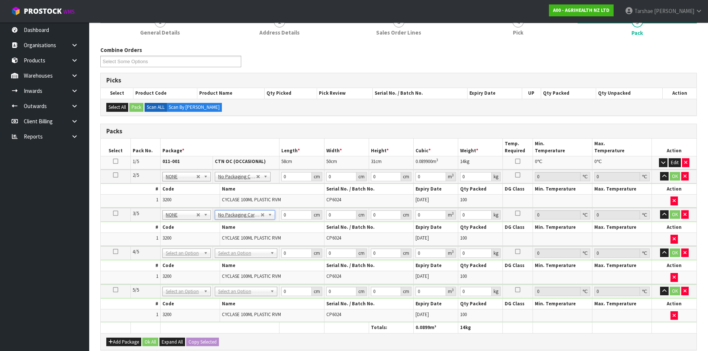
scroll to position [112, 0]
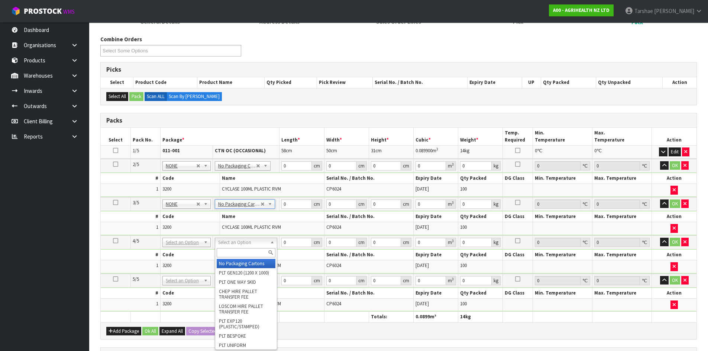
drag, startPoint x: 273, startPoint y: 243, endPoint x: 268, endPoint y: 263, distance: 19.9
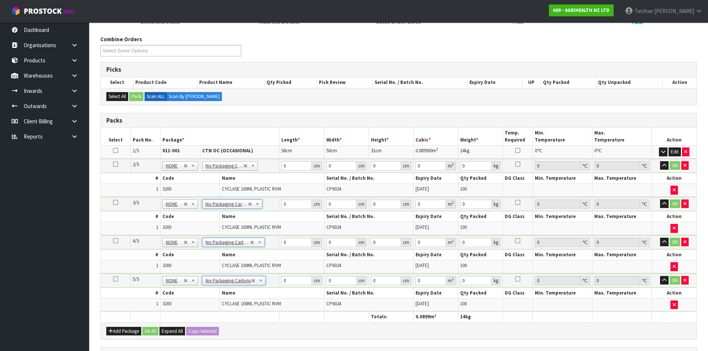
type input "4"
drag, startPoint x: 294, startPoint y: 168, endPoint x: 257, endPoint y: 168, distance: 36.8
click at [259, 168] on tr "2/5 NONE 007-001 007-002 007-004 007-009 007-013 007-014 007-015 007-017 007-01…" at bounding box center [399, 166] width 596 height 14
type input "5"
type input "48"
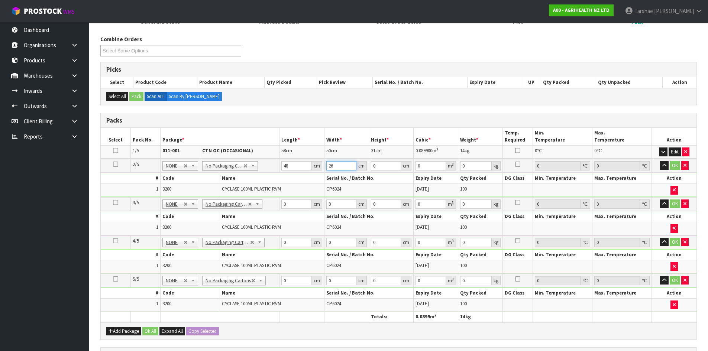
type input "26"
type input "4"
type input "0.004992"
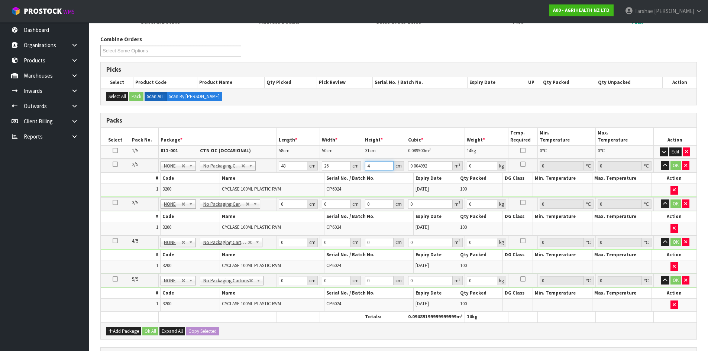
type input "42"
type input "0.052416"
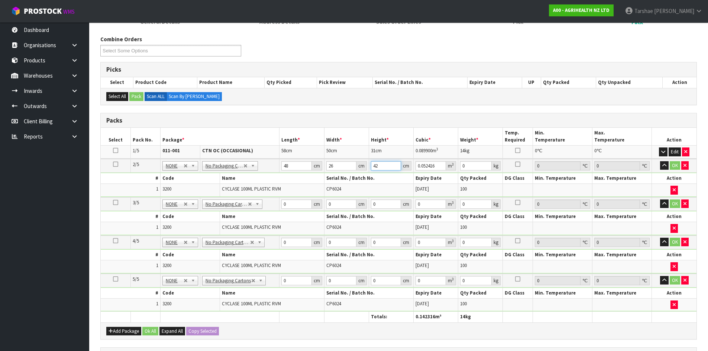
type input "42"
type input "15"
click at [660, 161] on button "button" at bounding box center [664, 165] width 9 height 9
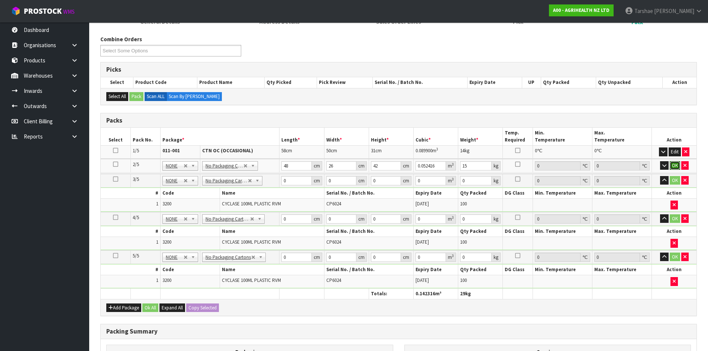
click button "OK" at bounding box center [675, 165] width 10 height 9
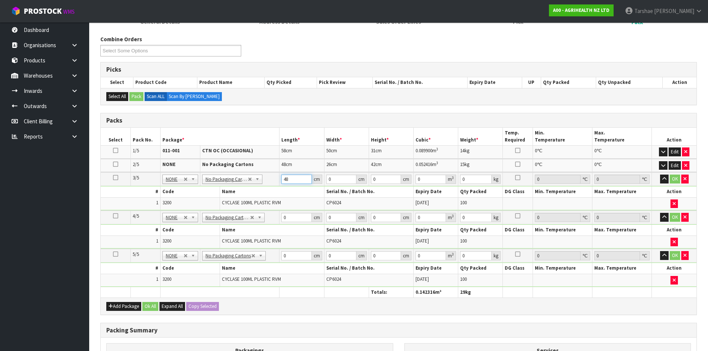
type input "48"
type input "26"
type input "4"
type input "0.004992"
type input "42"
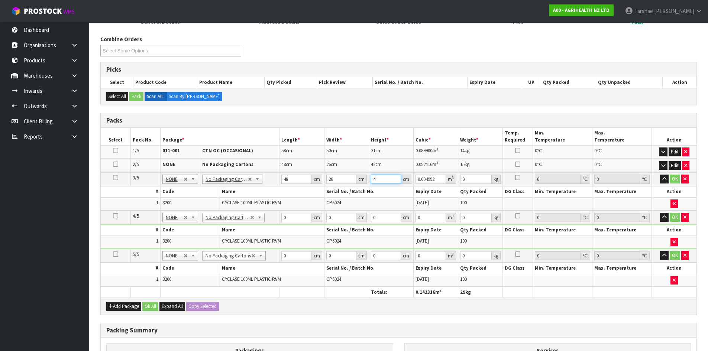
type input "0.052416"
type input "42"
type input "15"
click at [660, 175] on button "button" at bounding box center [664, 179] width 9 height 9
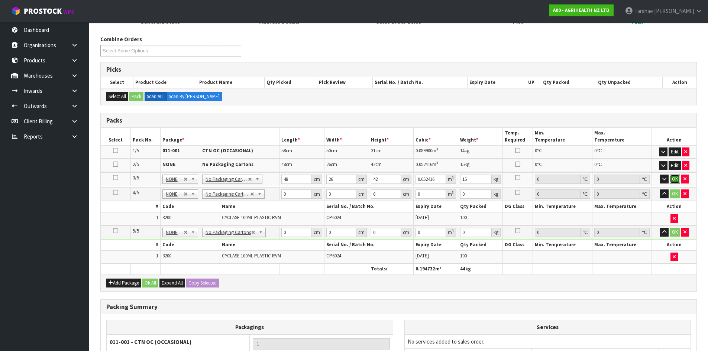
click button "OK" at bounding box center [675, 179] width 10 height 9
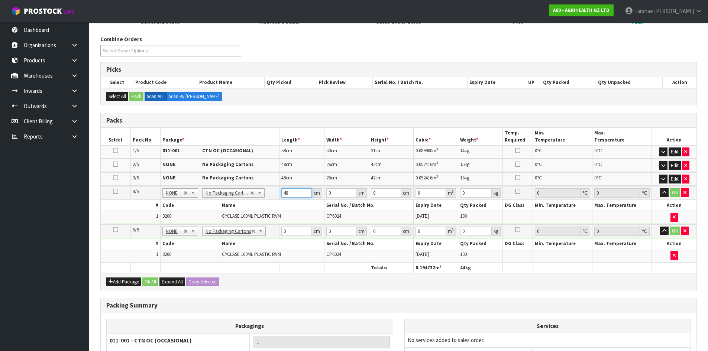
type input "48"
type input "26"
type input "4"
type input "0.004992"
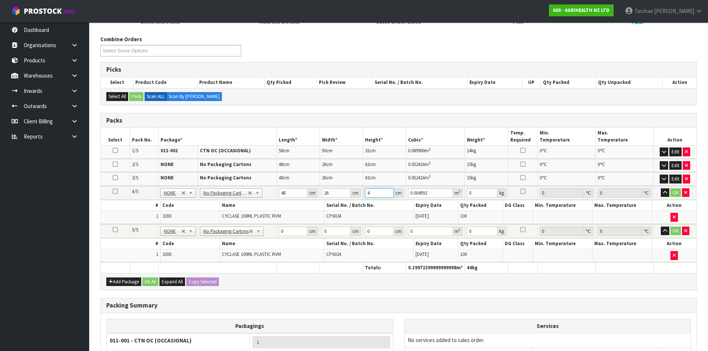
type input "42"
type input "0.052416"
type input "42"
type input "15"
click at [661, 188] on button "button" at bounding box center [665, 192] width 9 height 9
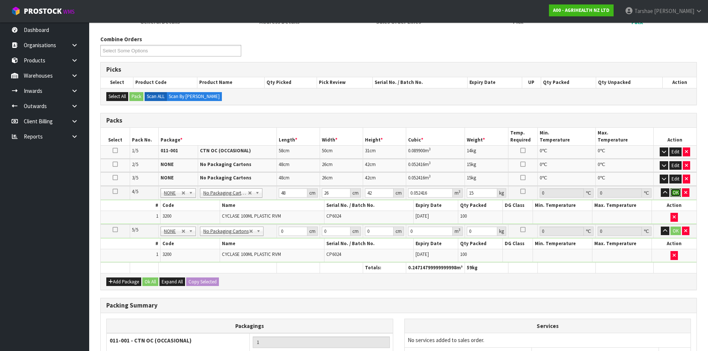
click button "OK" at bounding box center [676, 192] width 10 height 9
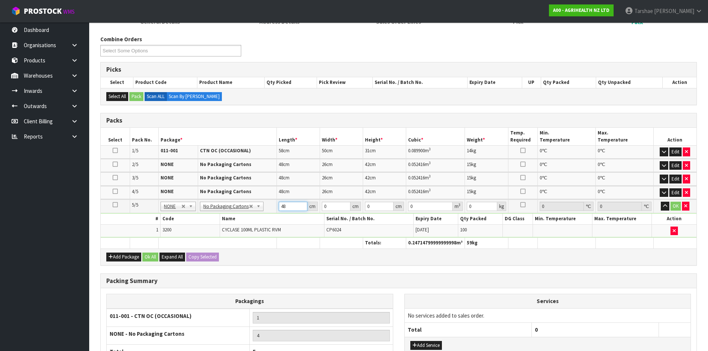
type input "48"
type input "26"
type input "4"
type input "0.004992"
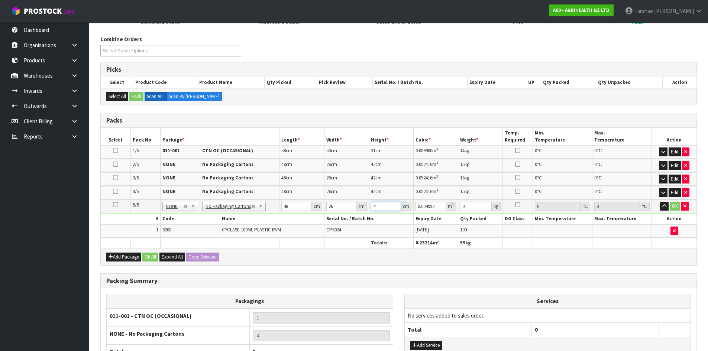
type input "42"
type input "0.052416"
type input "42"
type input "15"
click at [660, 202] on button "button" at bounding box center [664, 206] width 9 height 9
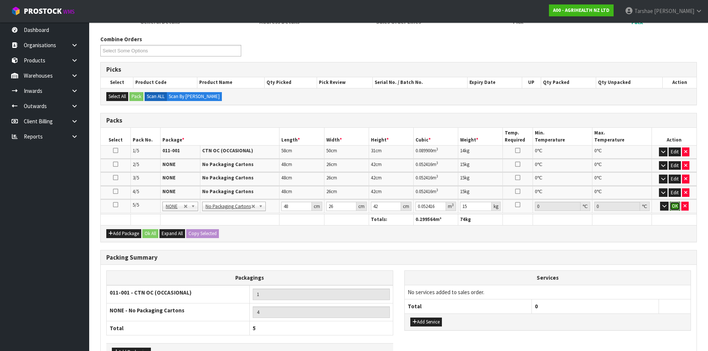
click button "OK" at bounding box center [675, 206] width 10 height 9
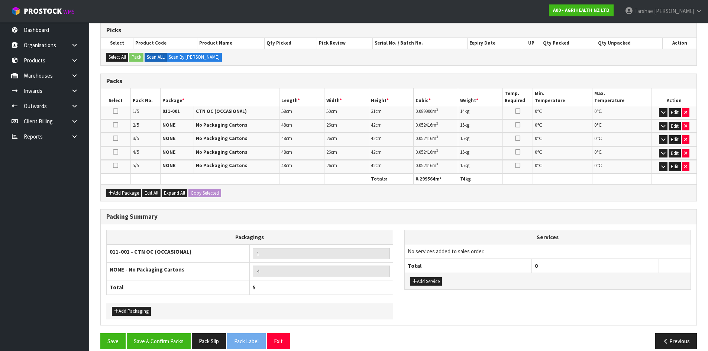
scroll to position [160, 0]
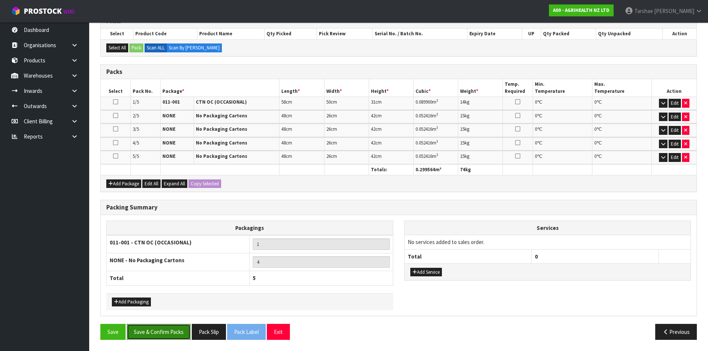
click at [178, 338] on button "Save & Confirm Packs" at bounding box center [159, 332] width 64 height 16
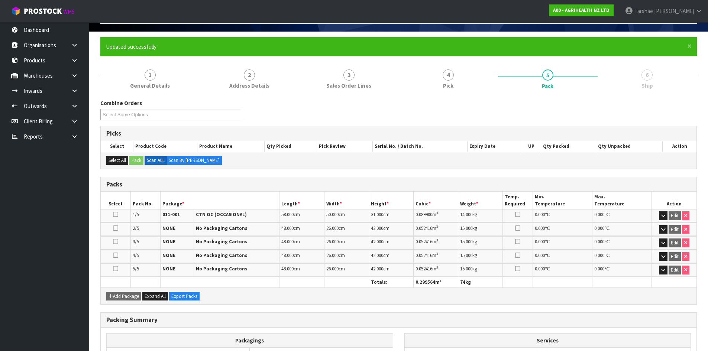
scroll to position [143, 0]
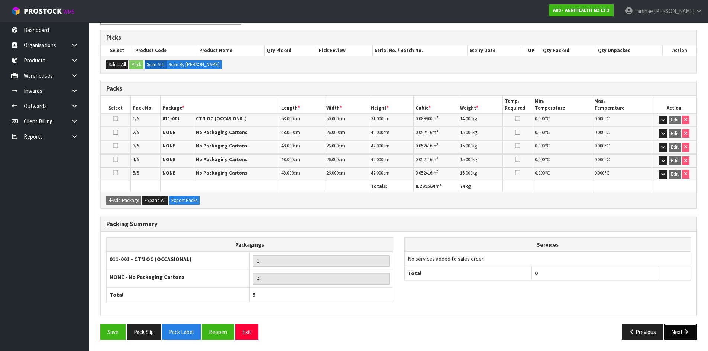
click at [676, 335] on button "Next" at bounding box center [680, 332] width 33 height 16
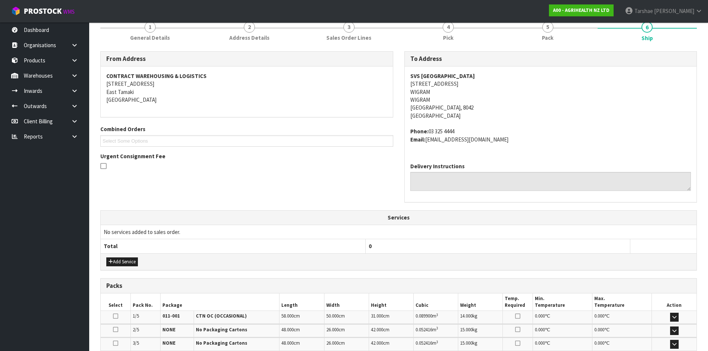
scroll to position [149, 0]
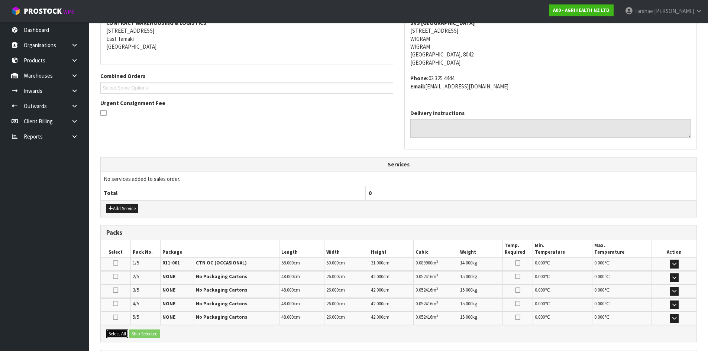
drag, startPoint x: 112, startPoint y: 335, endPoint x: 165, endPoint y: 337, distance: 53.2
click at [118, 335] on button "Select All" at bounding box center [117, 334] width 22 height 9
click at [165, 338] on div "Select All Ship Selected" at bounding box center [399, 333] width 596 height 17
click at [152, 333] on button "Ship Selected" at bounding box center [144, 334] width 30 height 9
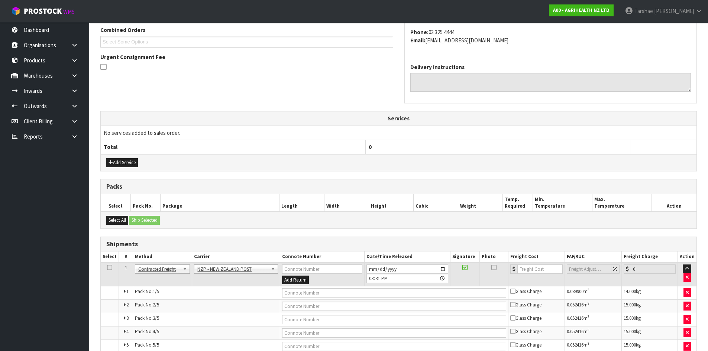
scroll to position [232, 0]
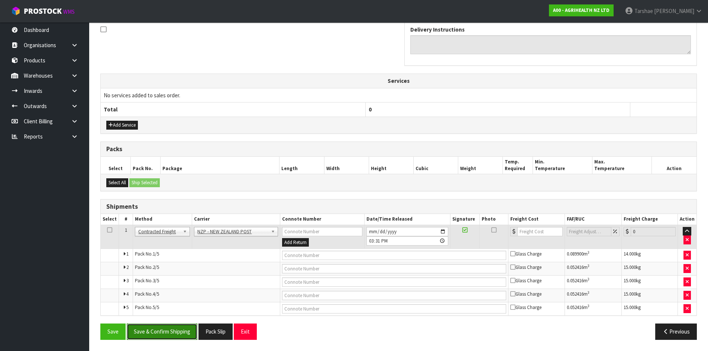
click at [189, 333] on button "Save & Confirm Shipping" at bounding box center [162, 332] width 71 height 16
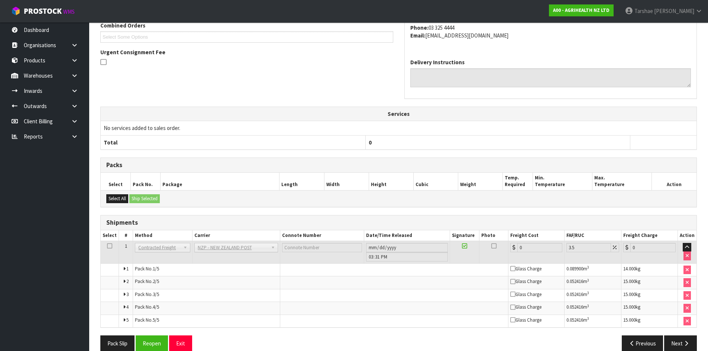
scroll to position [219, 0]
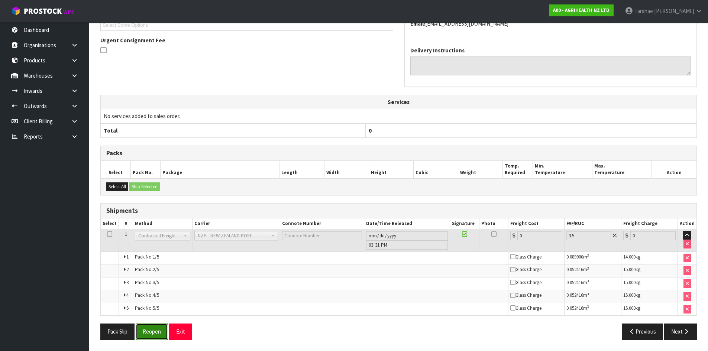
click at [161, 325] on button "Reopen" at bounding box center [152, 332] width 32 height 16
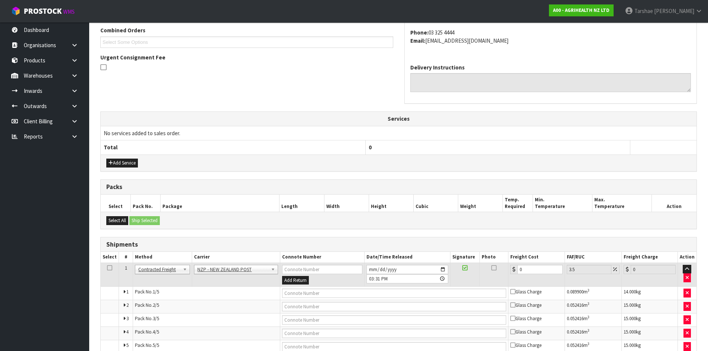
scroll to position [232, 0]
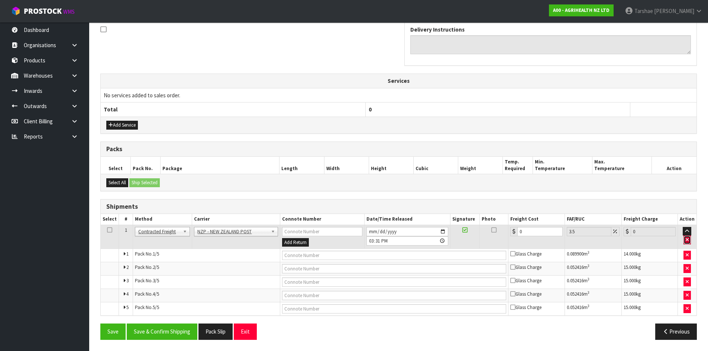
click at [686, 239] on button "button" at bounding box center [687, 240] width 7 height 9
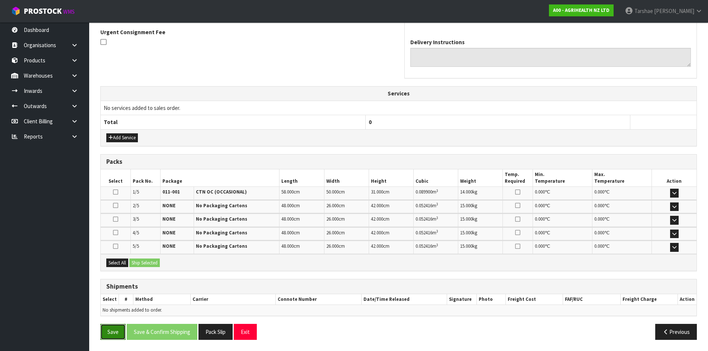
click at [124, 331] on button "Save" at bounding box center [112, 332] width 25 height 16
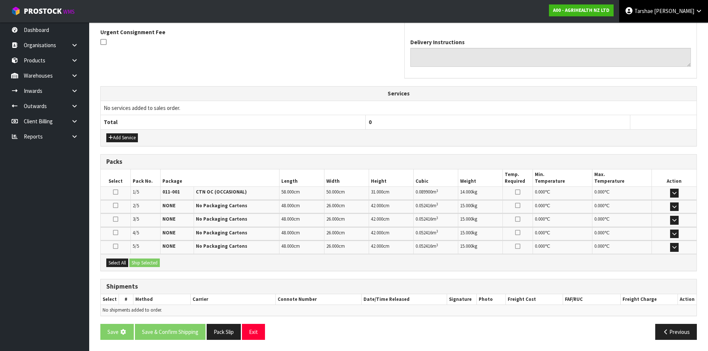
scroll to position [0, 0]
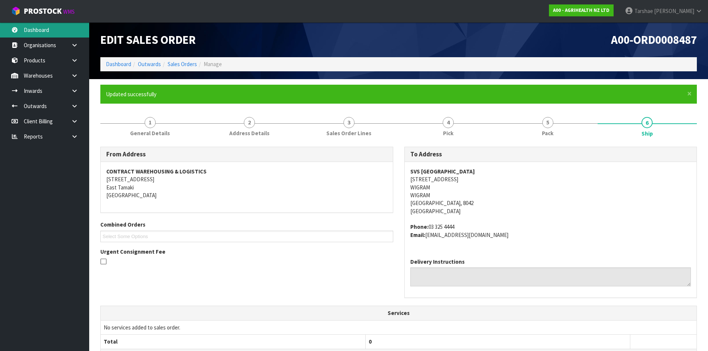
click at [64, 33] on link "Dashboard" at bounding box center [44, 29] width 89 height 15
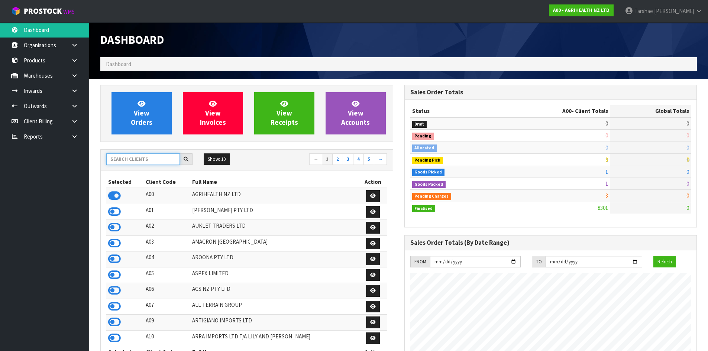
scroll to position [563, 304]
click at [149, 157] on input "text" at bounding box center [143, 160] width 74 height 12
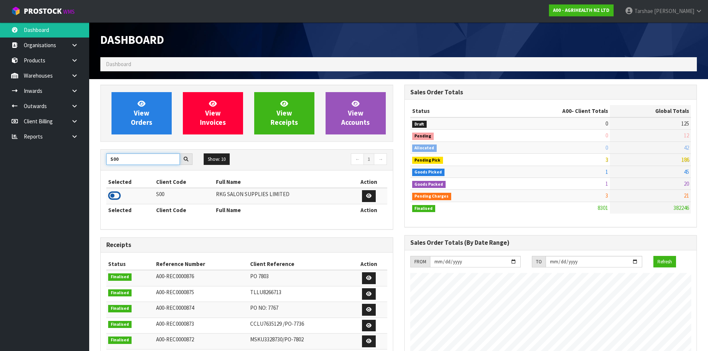
type input "S00"
click at [119, 199] on icon at bounding box center [114, 195] width 13 height 11
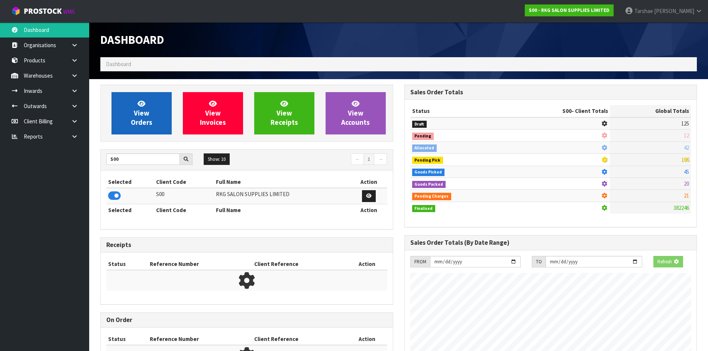
scroll to position [371268, 371427]
click at [135, 122] on span "View Orders" at bounding box center [142, 113] width 22 height 28
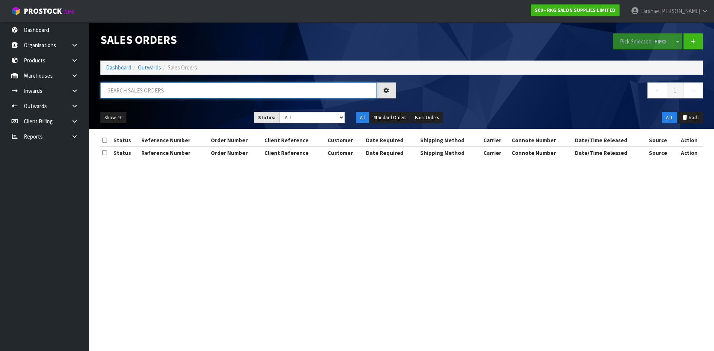
click at [176, 85] on input "text" at bounding box center [238, 91] width 276 height 16
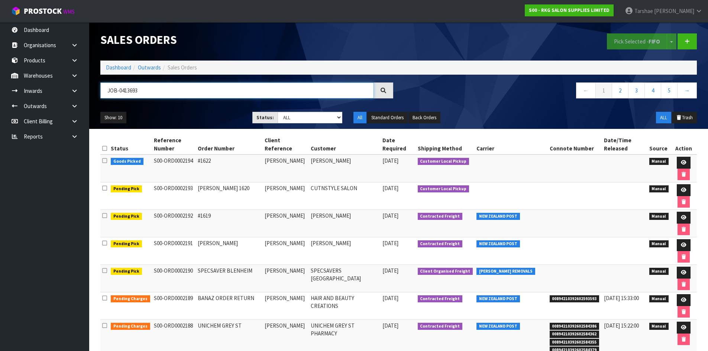
type input "JOB-0413693"
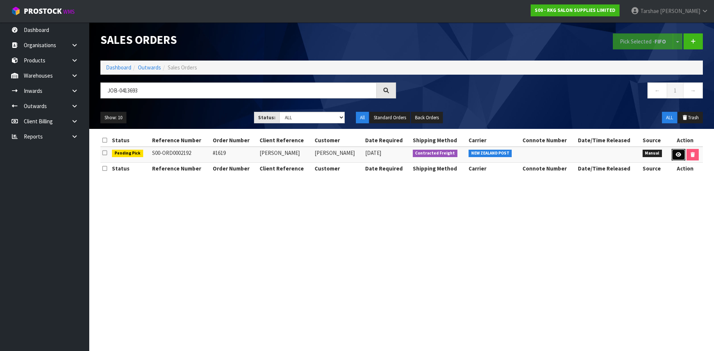
click at [676, 155] on icon at bounding box center [678, 154] width 6 height 5
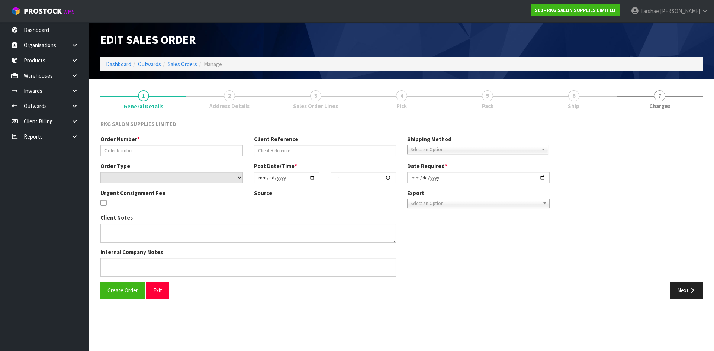
type input "#1619"
type input "[PERSON_NAME]"
select select "number:0"
type input "[DATE]"
type input "11:36:00.000"
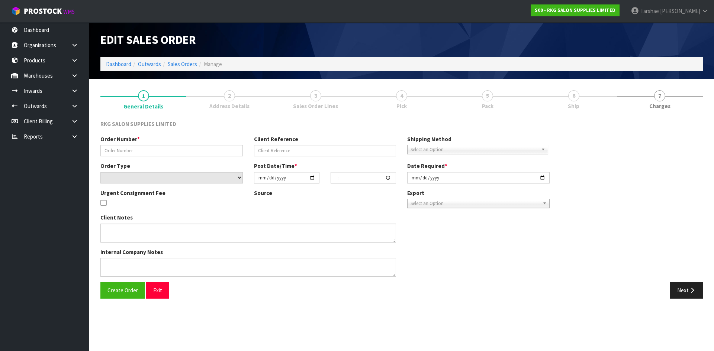
type input "[DATE]"
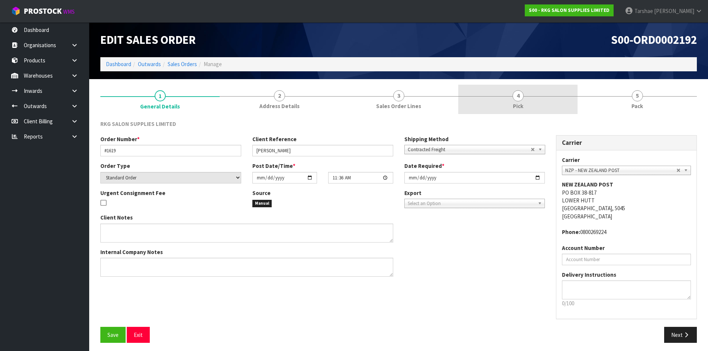
click at [492, 103] on link "4 Pick" at bounding box center [517, 99] width 119 height 29
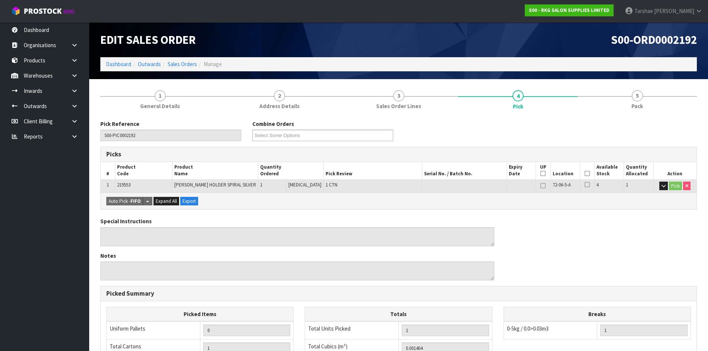
click at [587, 174] on icon at bounding box center [587, 174] width 5 height 0
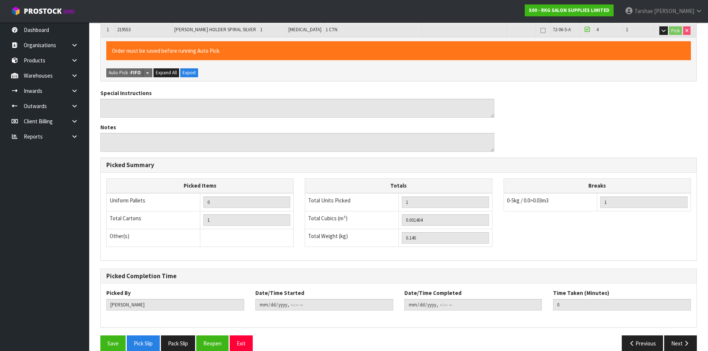
scroll to position [167, 0]
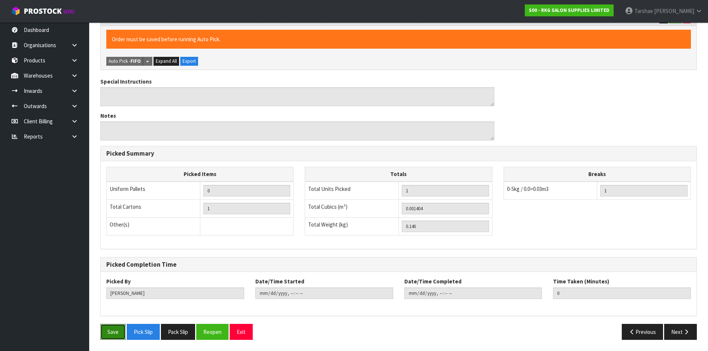
click at [117, 333] on button "Save" at bounding box center [112, 332] width 25 height 16
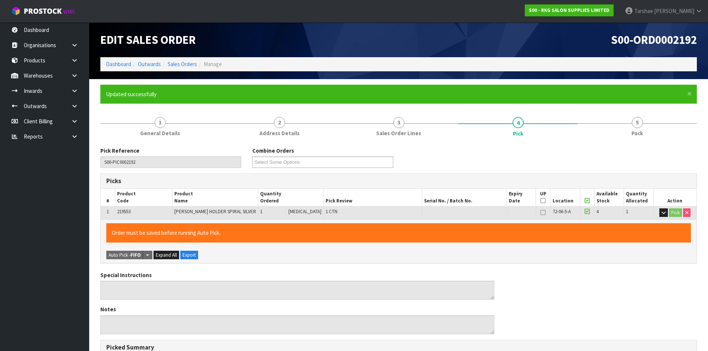
type input "[PERSON_NAME]"
type input "[DATE]T15:38:24"
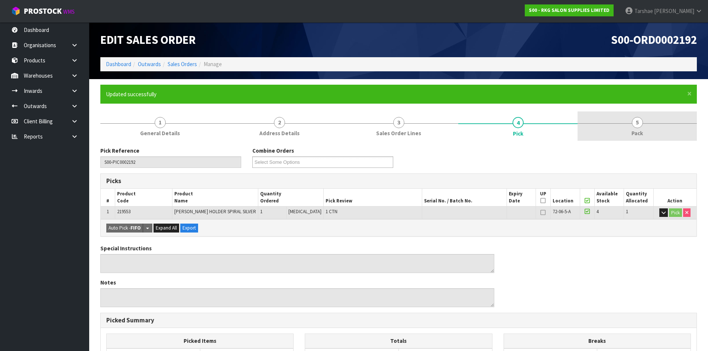
click at [607, 123] on link "5 Pack" at bounding box center [637, 126] width 119 height 29
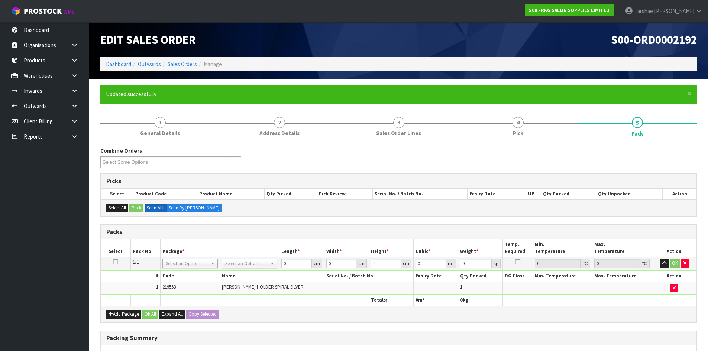
drag, startPoint x: 268, startPoint y: 262, endPoint x: 260, endPoint y: 274, distance: 14.5
click at [258, 275] on input "text" at bounding box center [250, 274] width 52 height 9
type input "0"
type input "19"
type input "15"
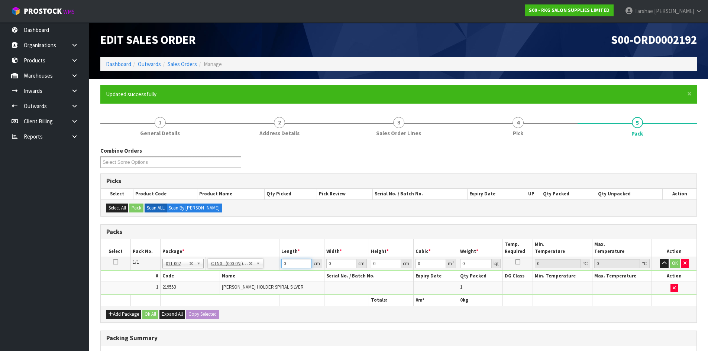
type input "15.5"
type input "0.004417"
type input "0.34"
drag, startPoint x: 286, startPoint y: 264, endPoint x: 270, endPoint y: 267, distance: 16.7
click at [270, 267] on tr "1/1 NONE 007-001 007-002 007-004 007-009 007-013 007-014 007-015 007-017 007-01…" at bounding box center [399, 263] width 596 height 13
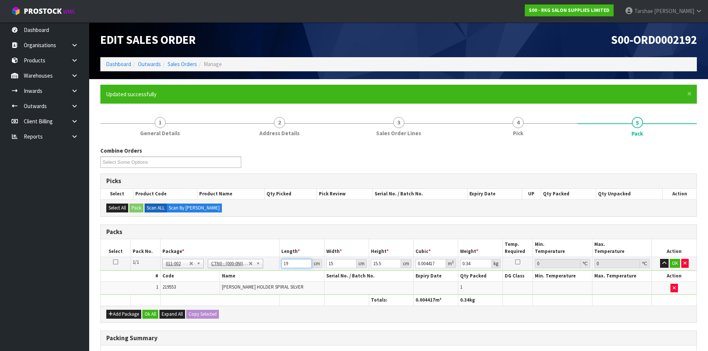
click at [294, 261] on input "19" at bounding box center [296, 263] width 30 height 9
type input "1"
type input "0.000233"
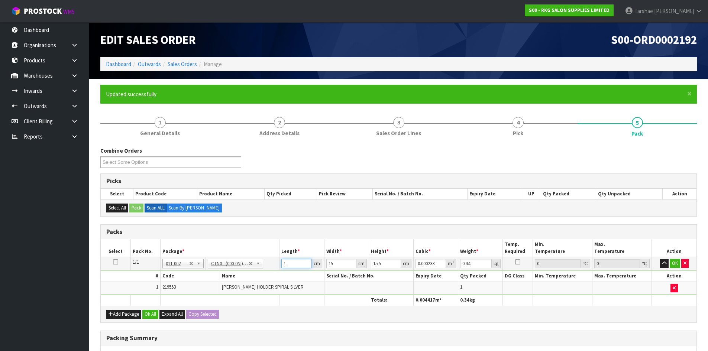
type input "16"
type input "0.00372"
type input "16"
type input "1"
type input "0.000248"
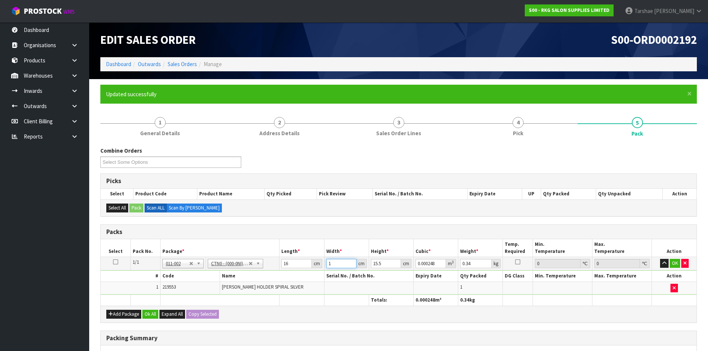
type input "16"
type input "0.003968"
type input "16"
type input "1"
type input "0.000256"
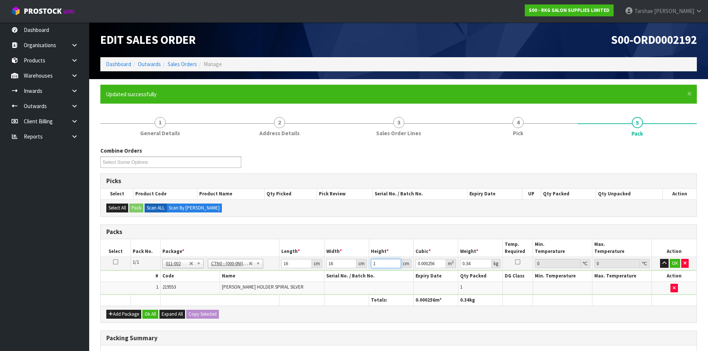
type input "12"
type input "0.003072"
type input "12"
type input "1"
click at [660, 259] on button "button" at bounding box center [664, 263] width 9 height 9
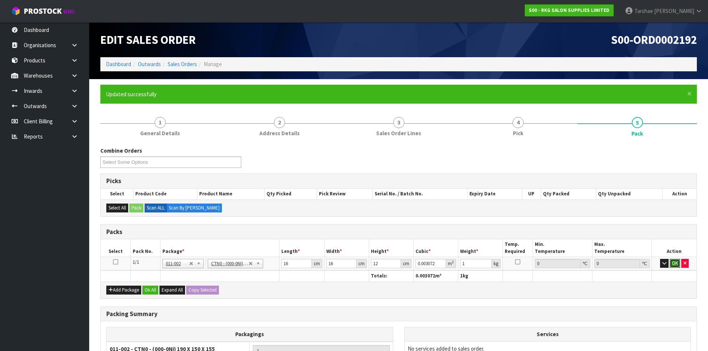
click button "OK" at bounding box center [675, 263] width 10 height 9
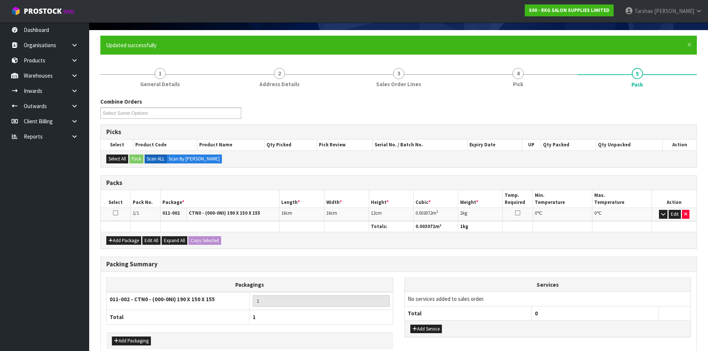
scroll to position [88, 0]
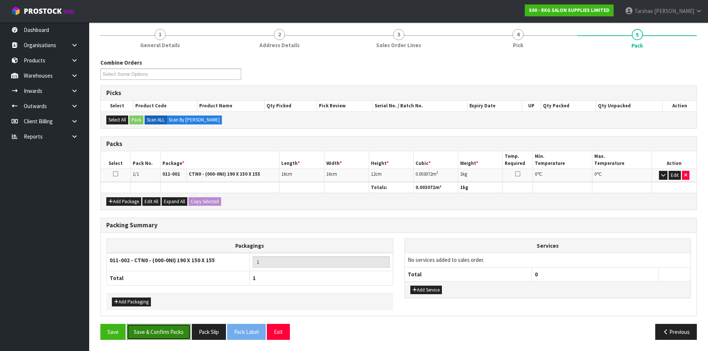
click at [185, 325] on button "Save & Confirm Packs" at bounding box center [159, 332] width 64 height 16
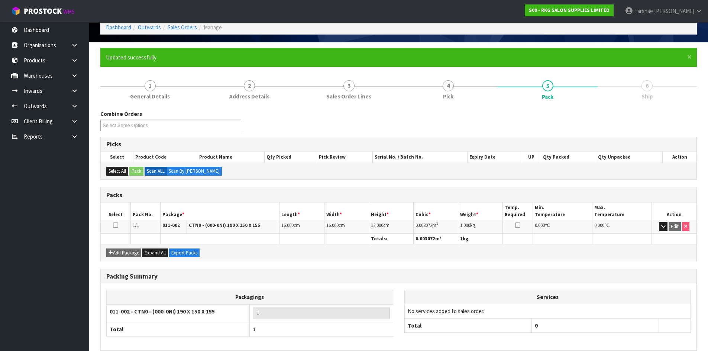
scroll to position [71, 0]
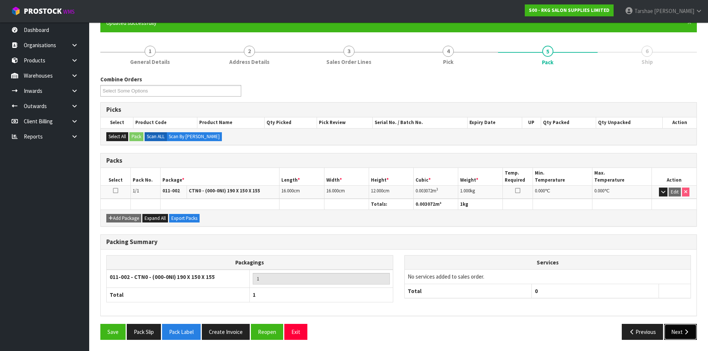
click at [671, 329] on button "Next" at bounding box center [680, 332] width 33 height 16
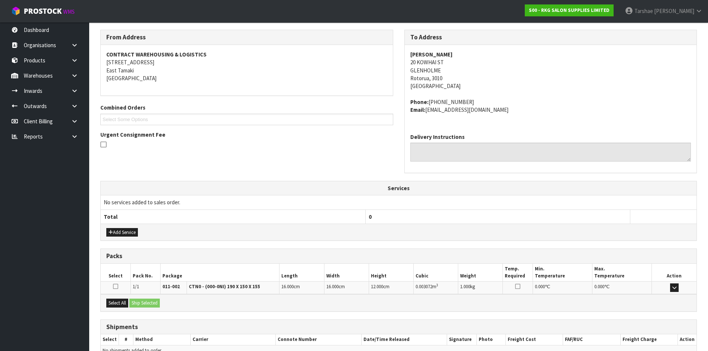
scroll to position [158, 0]
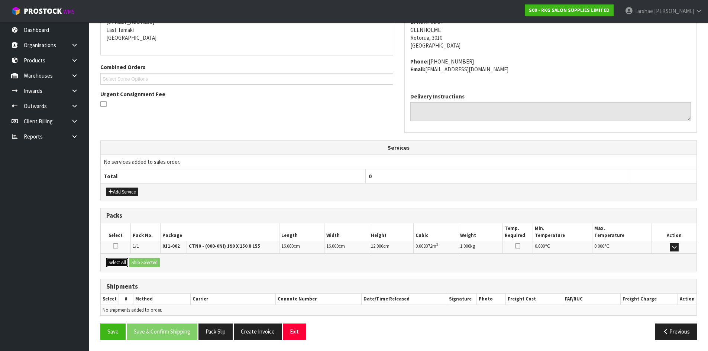
click at [128, 261] on button "Select All" at bounding box center [117, 262] width 22 height 9
click at [141, 264] on button "Ship Selected" at bounding box center [144, 262] width 30 height 9
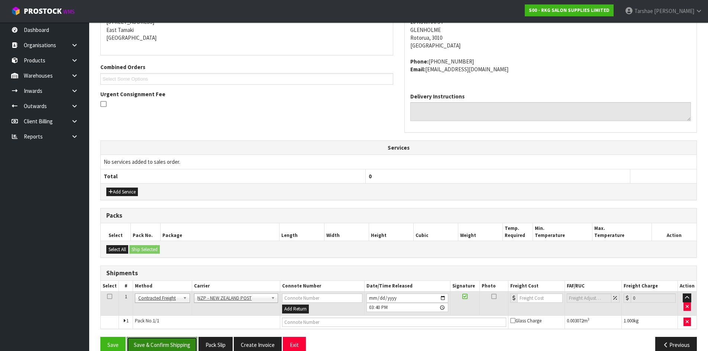
click at [191, 343] on button "Save & Confirm Shipping" at bounding box center [162, 345] width 71 height 16
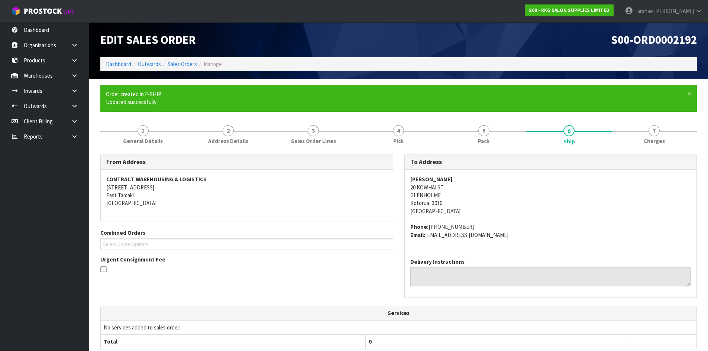
scroll to position [160, 0]
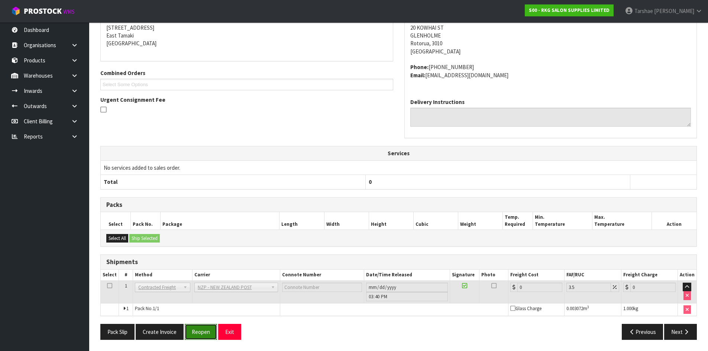
click at [198, 335] on button "Reopen" at bounding box center [201, 332] width 32 height 16
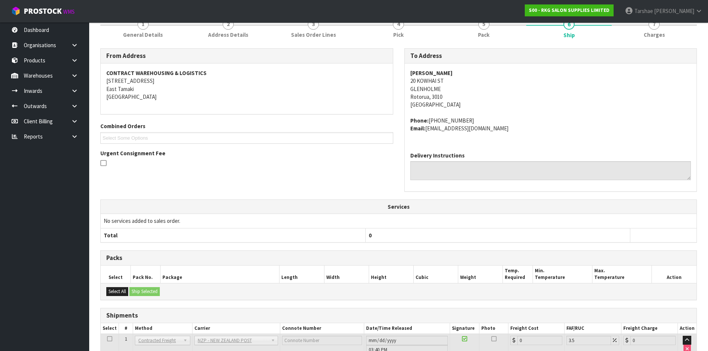
scroll to position [152, 0]
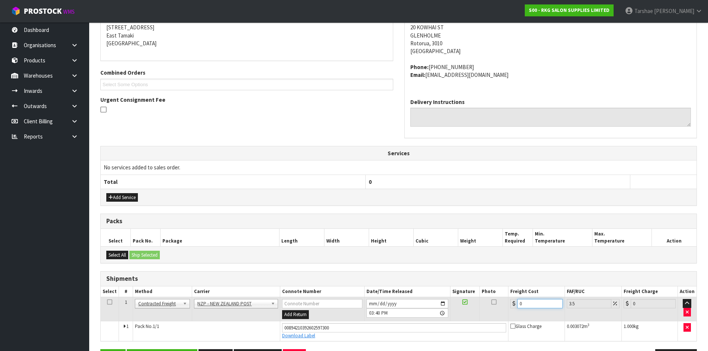
drag, startPoint x: 522, startPoint y: 306, endPoint x: 511, endPoint y: 307, distance: 10.8
click at [511, 307] on div "0" at bounding box center [536, 303] width 52 height 9
type input "8"
type input "8.28"
type input "8.4"
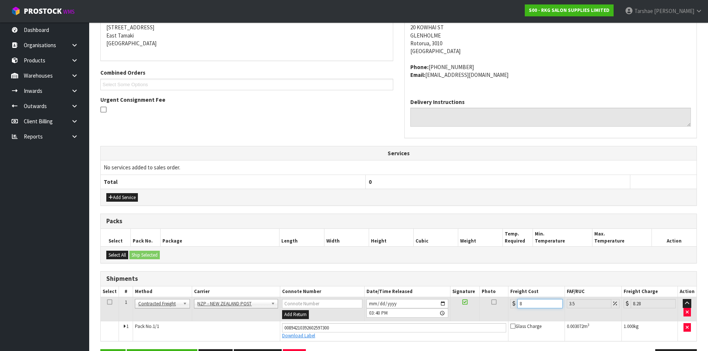
type input "8.69"
type input "8.45"
type input "8.75"
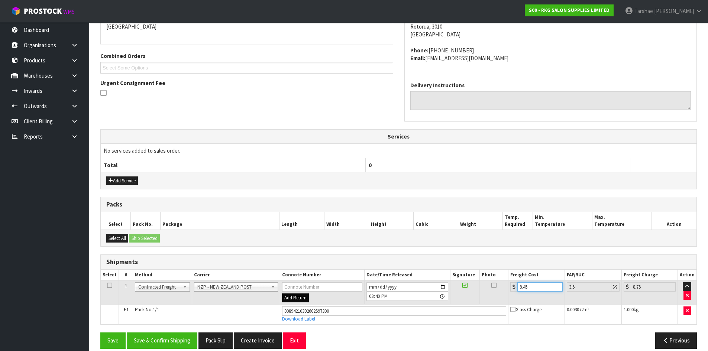
scroll to position [178, 0]
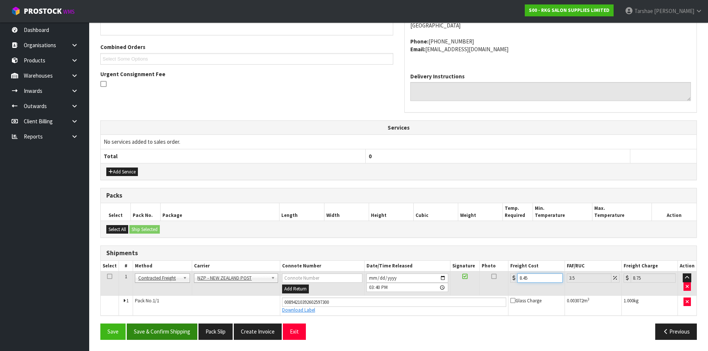
type input "8.45"
click at [191, 329] on button "Save & Confirm Shipping" at bounding box center [162, 332] width 71 height 16
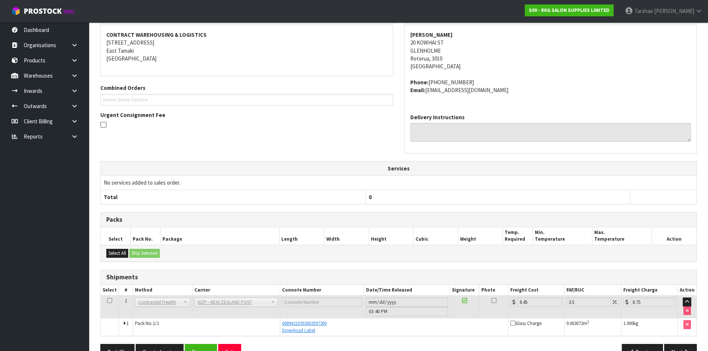
scroll to position [157, 0]
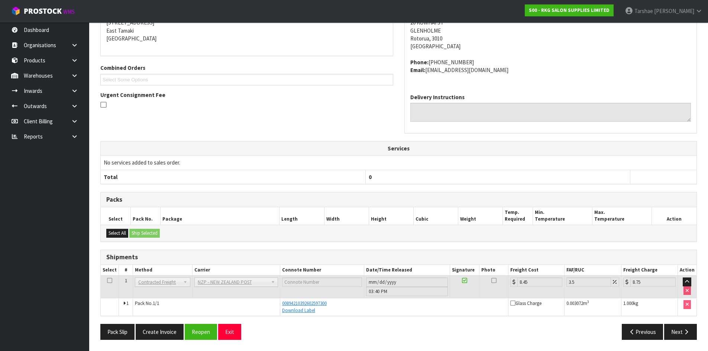
click at [245, 325] on div "From Address CONTRACT WAREHOUSING & LOGISTICS [STREET_ADDRESS] Combined Orders …" at bounding box center [398, 168] width 597 height 356
click at [236, 325] on button "Exit" at bounding box center [229, 332] width 23 height 16
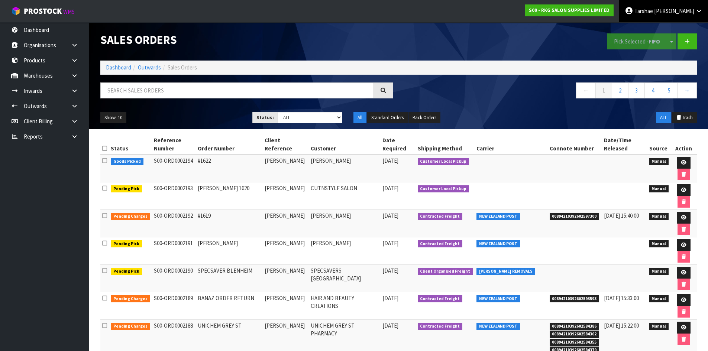
click at [653, 9] on span "Tarshae" at bounding box center [644, 10] width 19 height 7
click at [667, 33] on link "Logout" at bounding box center [678, 30] width 59 height 10
